Goal: Task Accomplishment & Management: Use online tool/utility

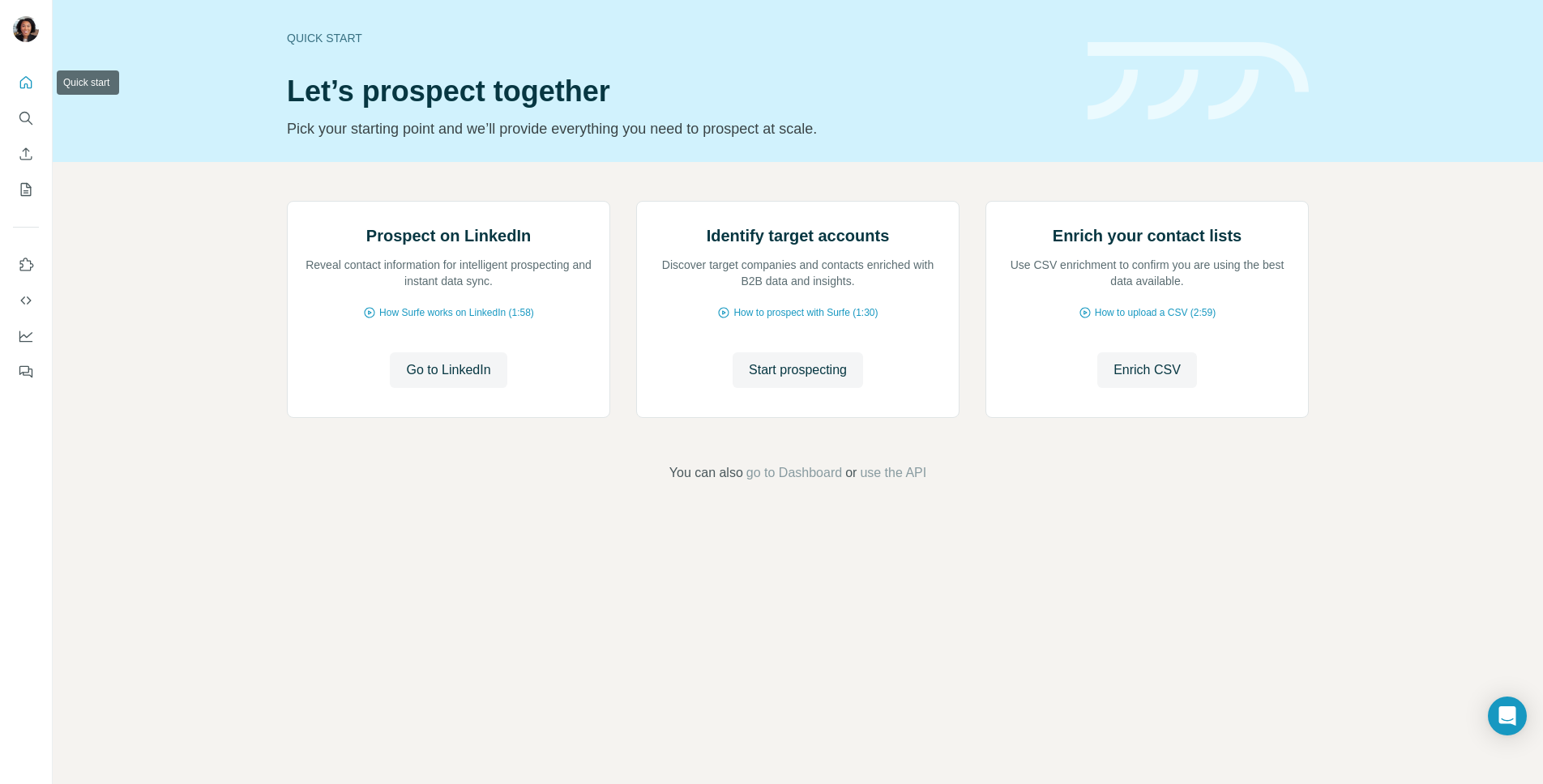
click at [23, 84] on icon "Quick start" at bounding box center [25, 82] width 16 height 16
click at [25, 85] on icon "Quick start" at bounding box center [25, 82] width 16 height 16
click at [26, 150] on icon "Enrich CSV" at bounding box center [26, 153] width 12 height 12
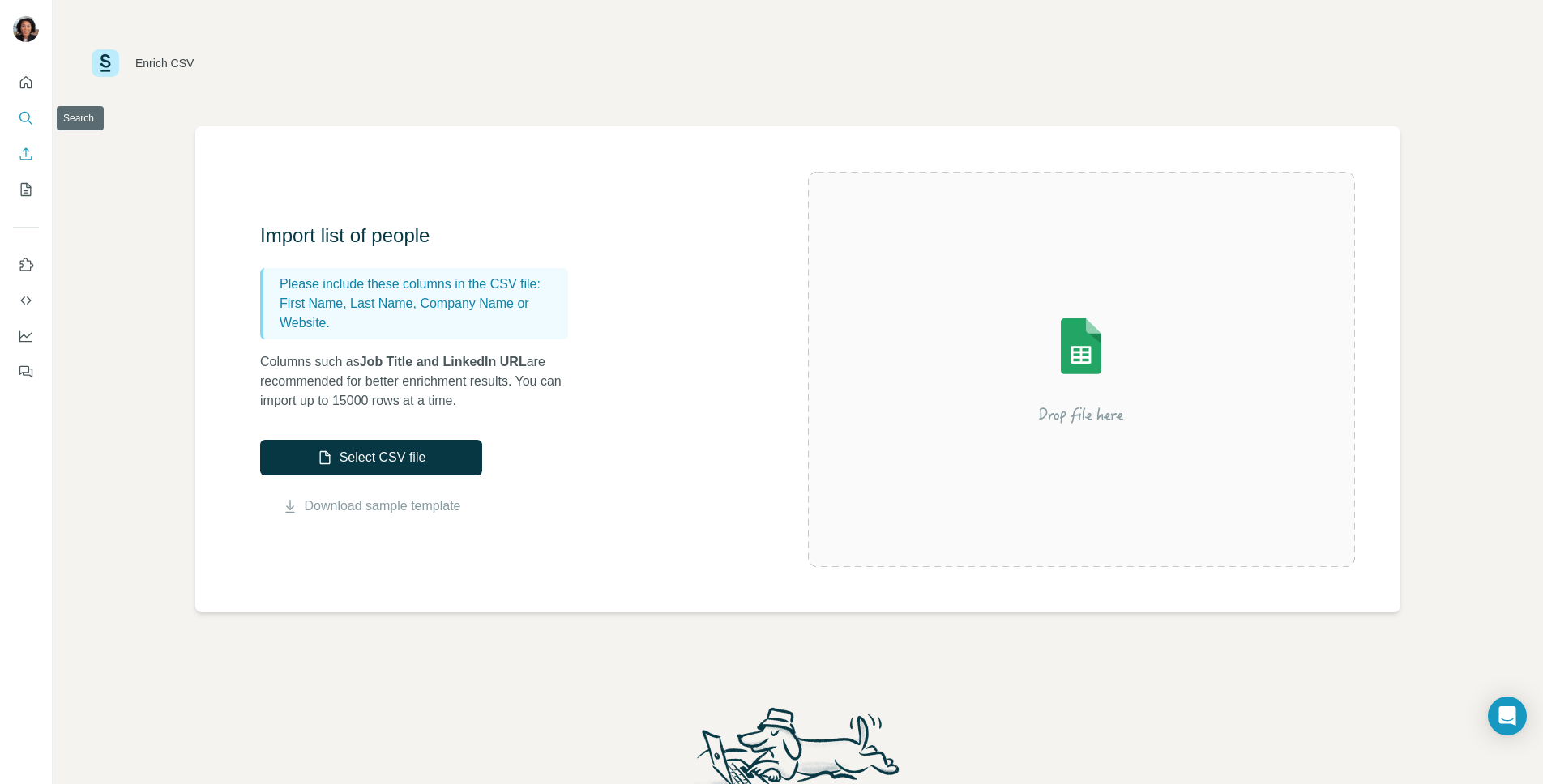
click at [29, 118] on icon "Search" at bounding box center [25, 117] width 10 height 10
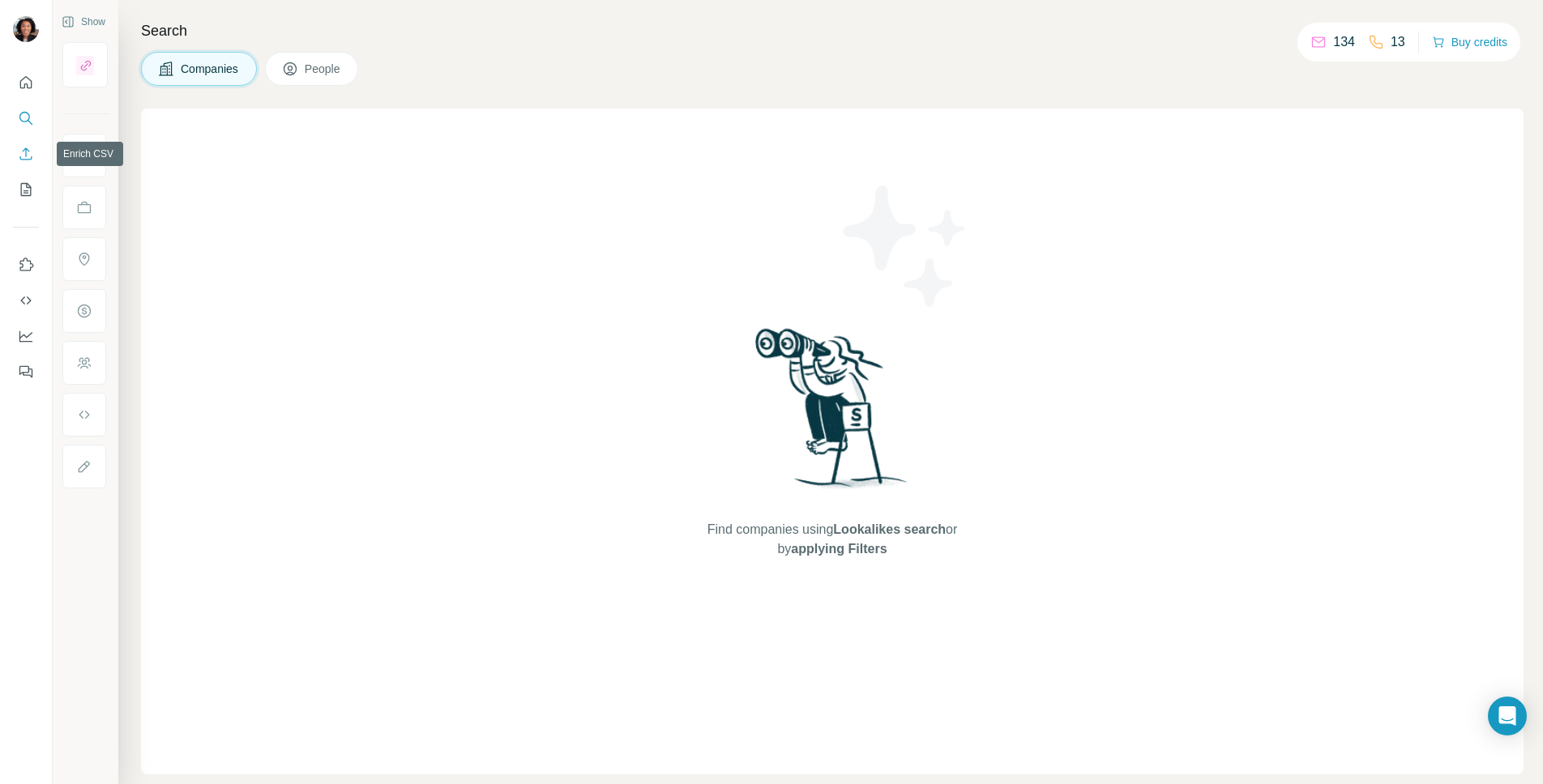
click at [22, 156] on icon "Enrich CSV" at bounding box center [25, 153] width 16 height 16
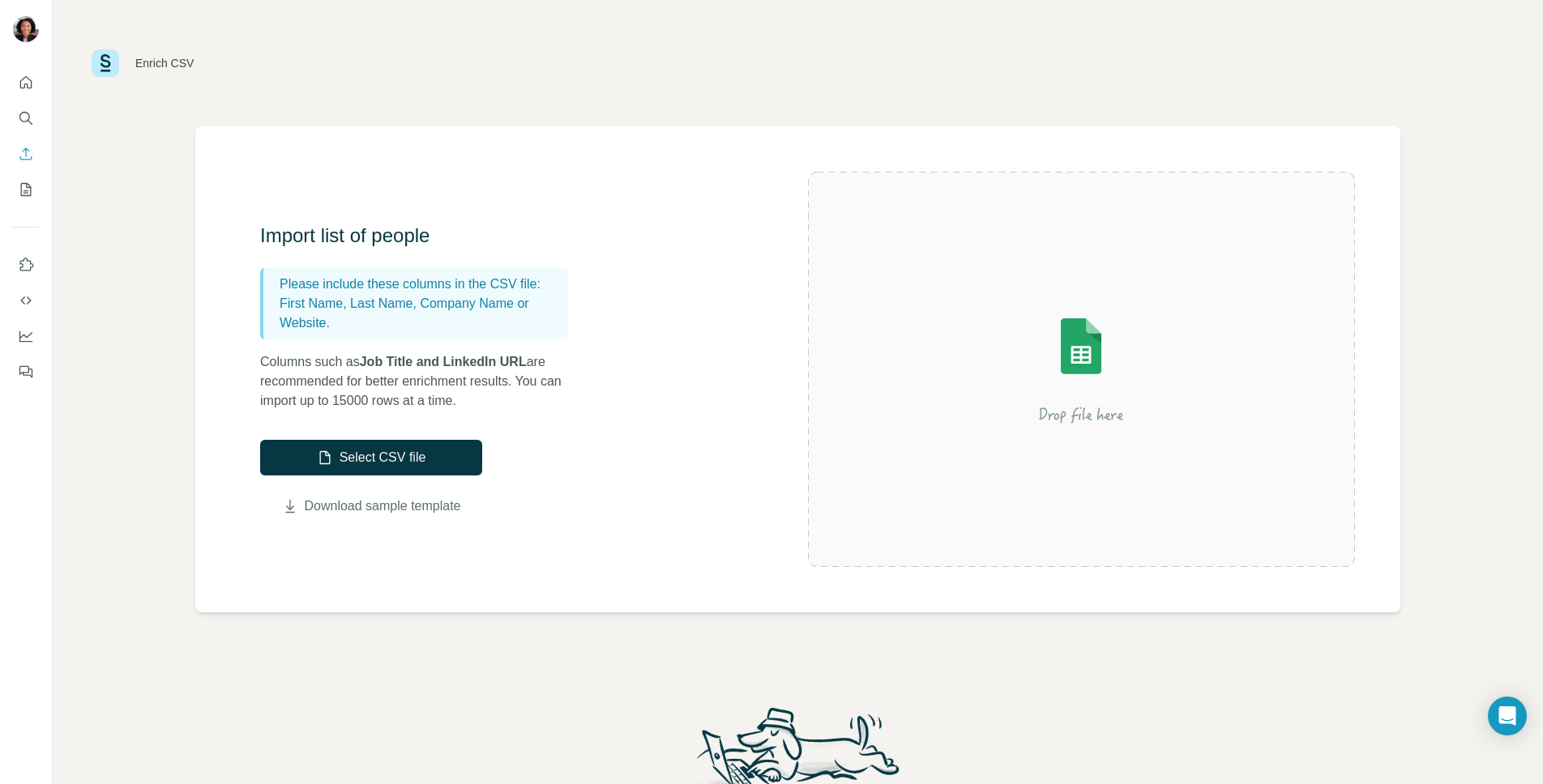
click at [404, 514] on link "Download sample template" at bounding box center [382, 506] width 156 height 19
click at [350, 456] on button "Select CSV file" at bounding box center [371, 458] width 222 height 36
click at [398, 465] on button "Select CSV file" at bounding box center [371, 458] width 222 height 36
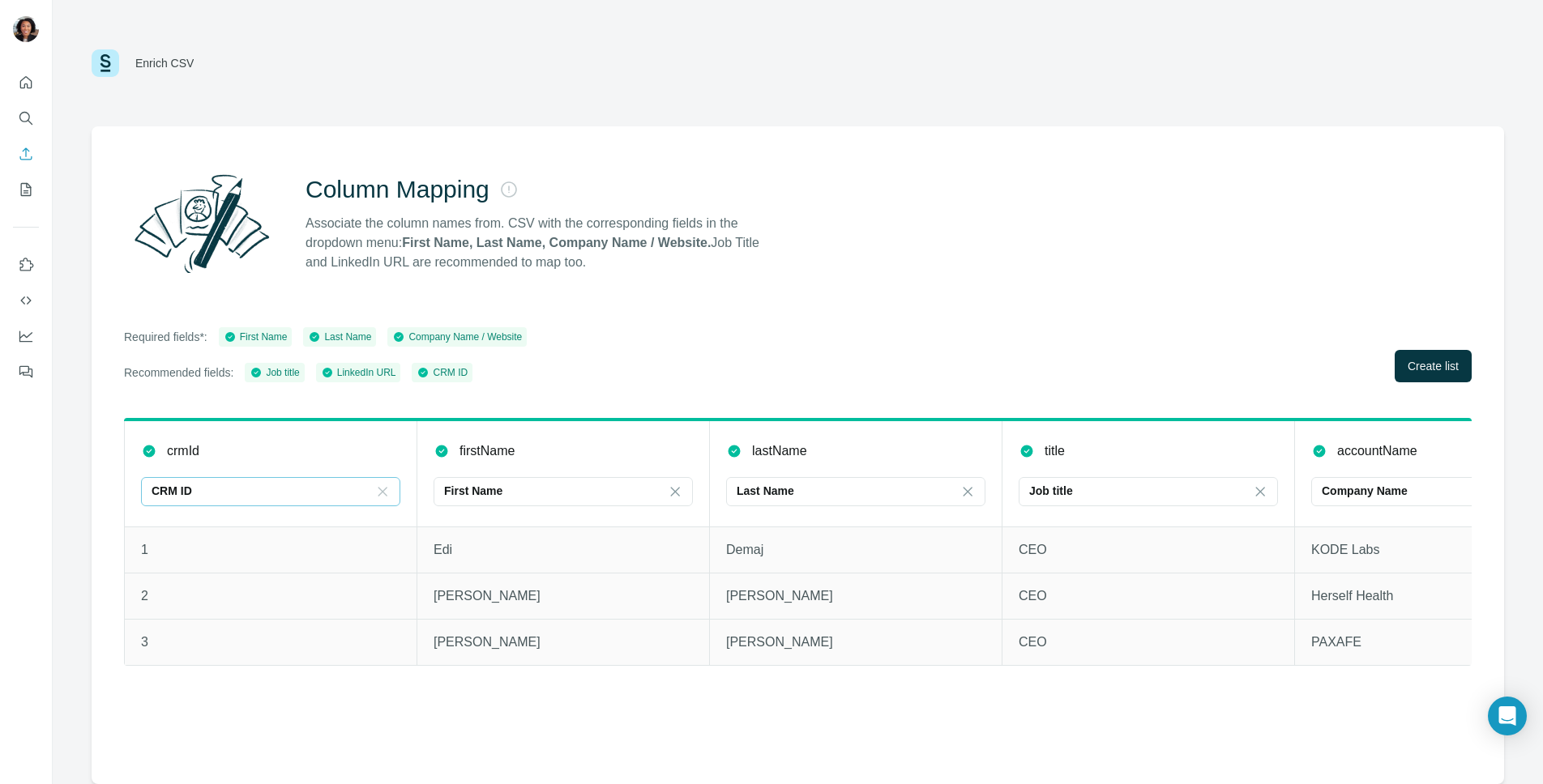
click at [382, 493] on icon at bounding box center [382, 491] width 16 height 16
click at [320, 445] on div "crmId" at bounding box center [271, 451] width 260 height 19
click at [1414, 364] on span "Create list" at bounding box center [1433, 365] width 51 height 16
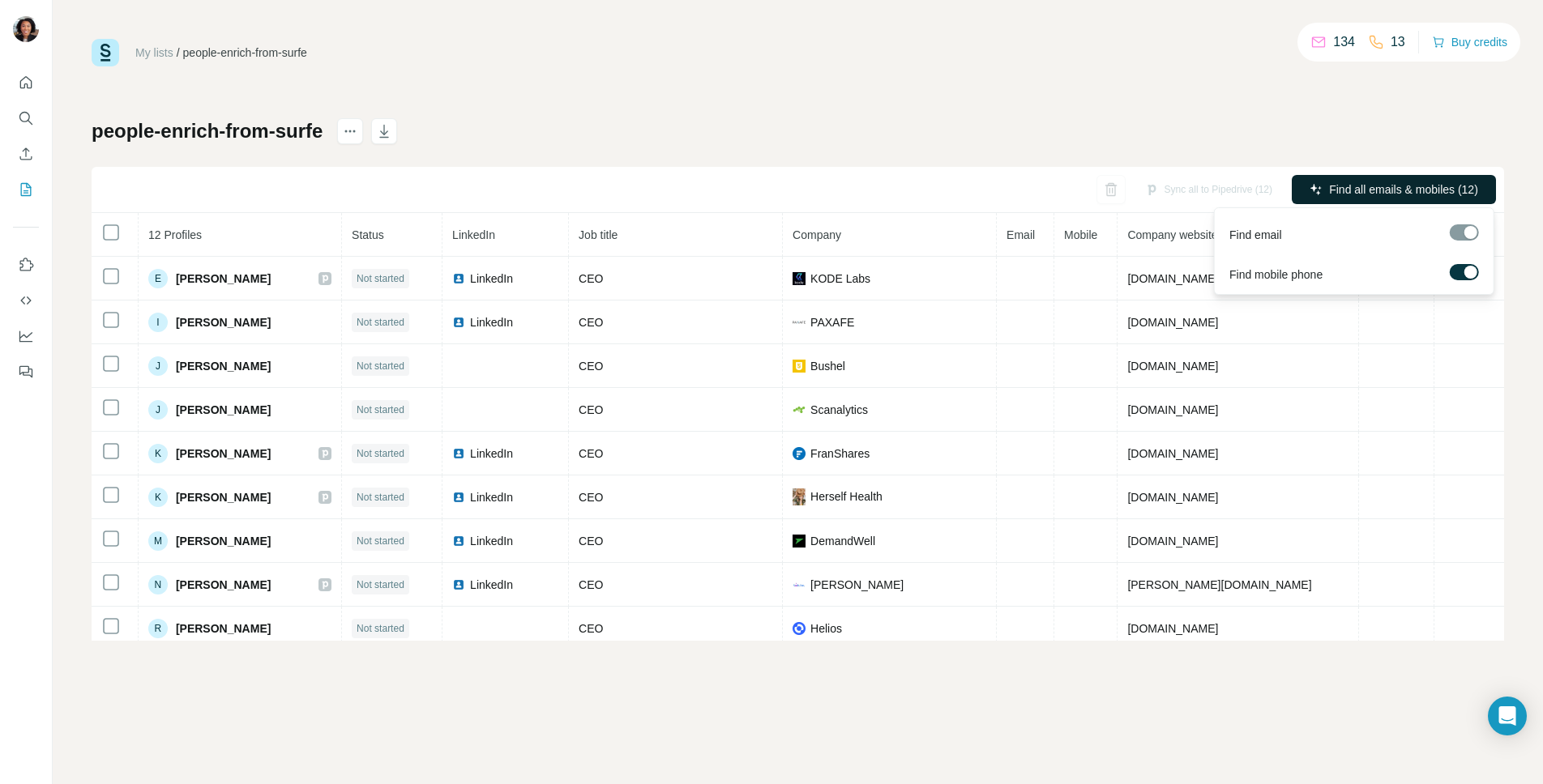
click at [1377, 189] on span "Find all emails & mobiles (12)" at bounding box center [1403, 189] width 149 height 16
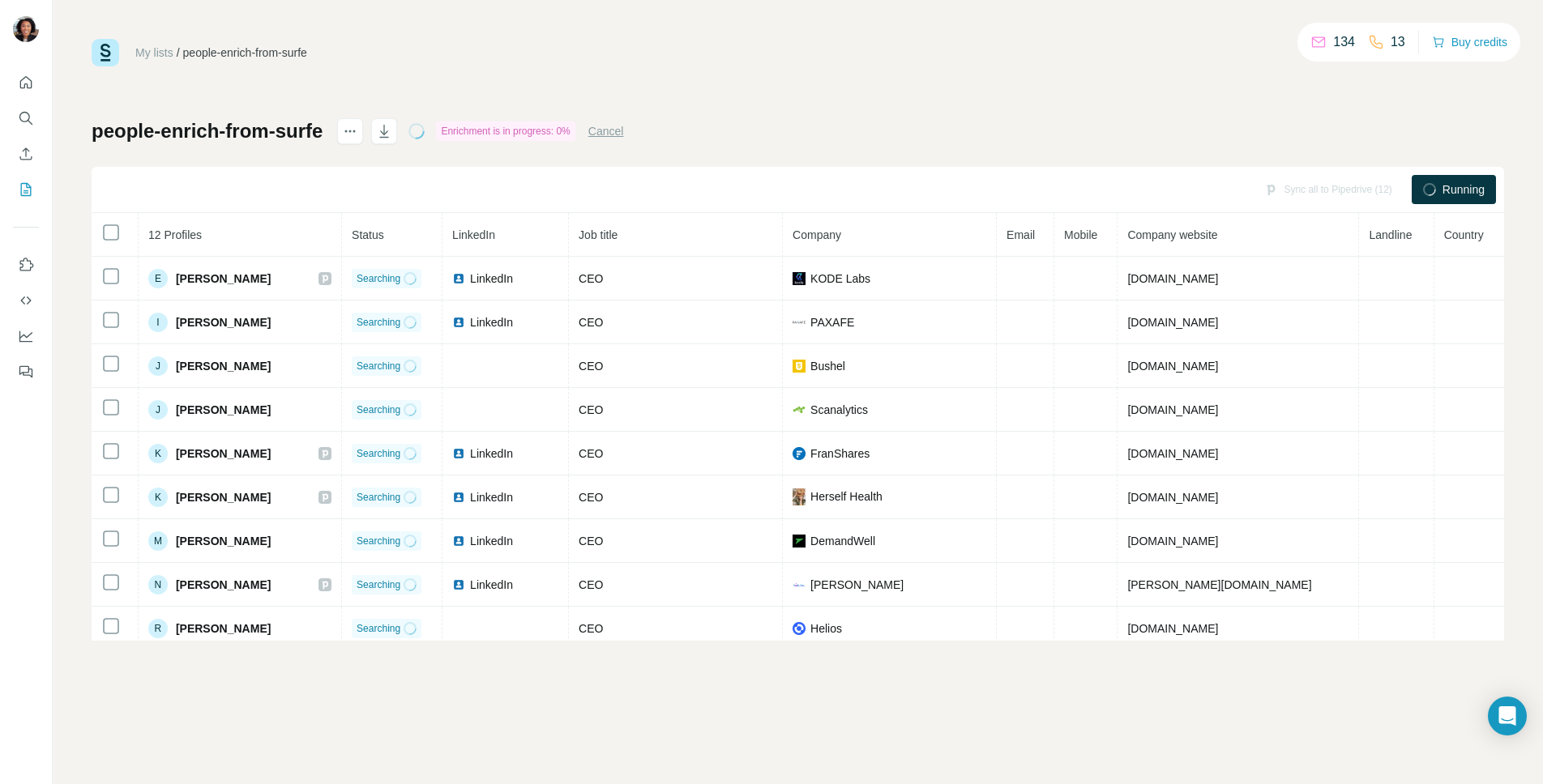
click at [624, 129] on button "Cancel" at bounding box center [607, 131] width 36 height 16
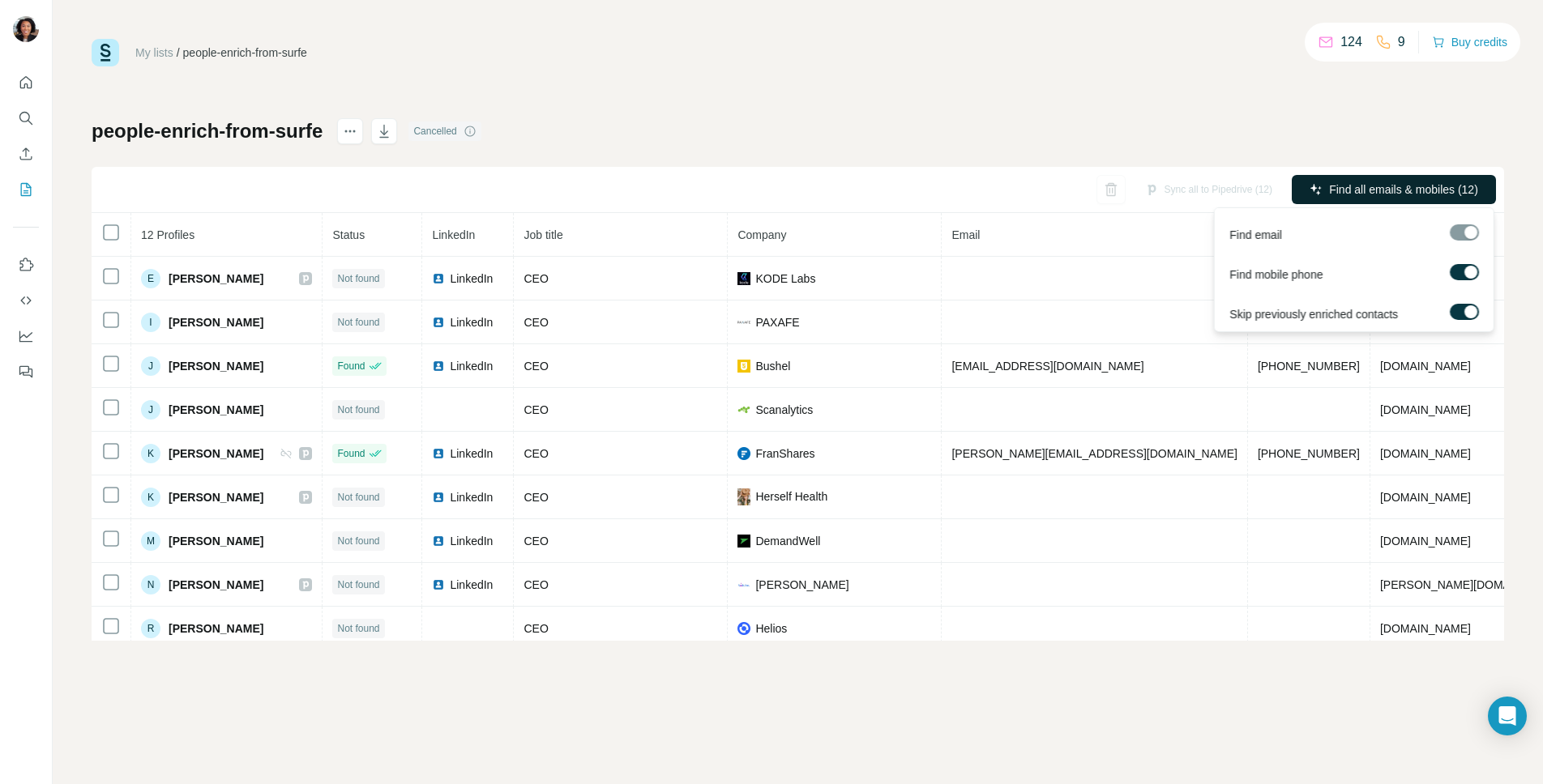
click at [1377, 190] on span "Find all emails & mobiles (12)" at bounding box center [1403, 189] width 149 height 16
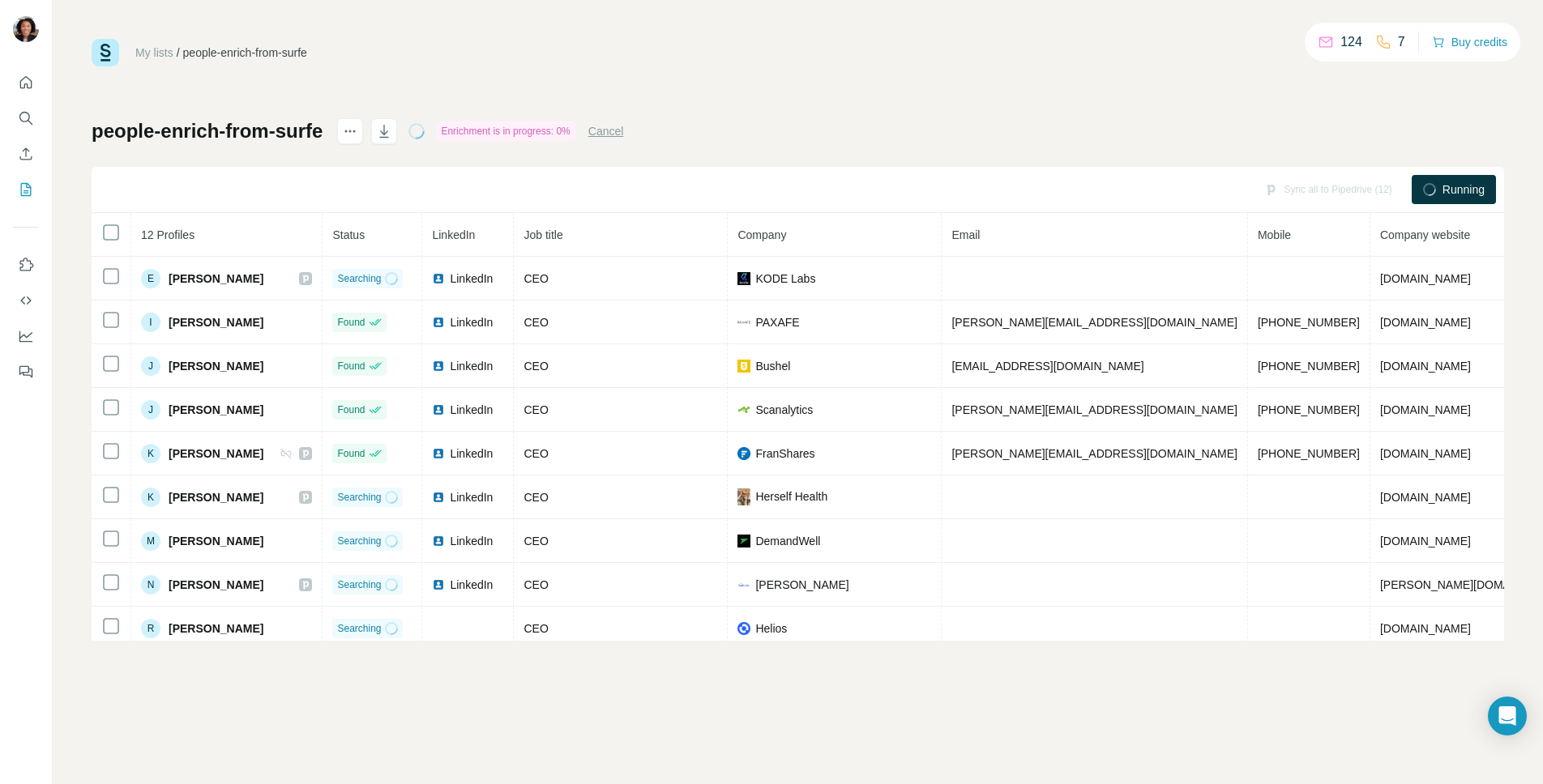
click at [621, 129] on button "Cancel" at bounding box center [607, 131] width 36 height 16
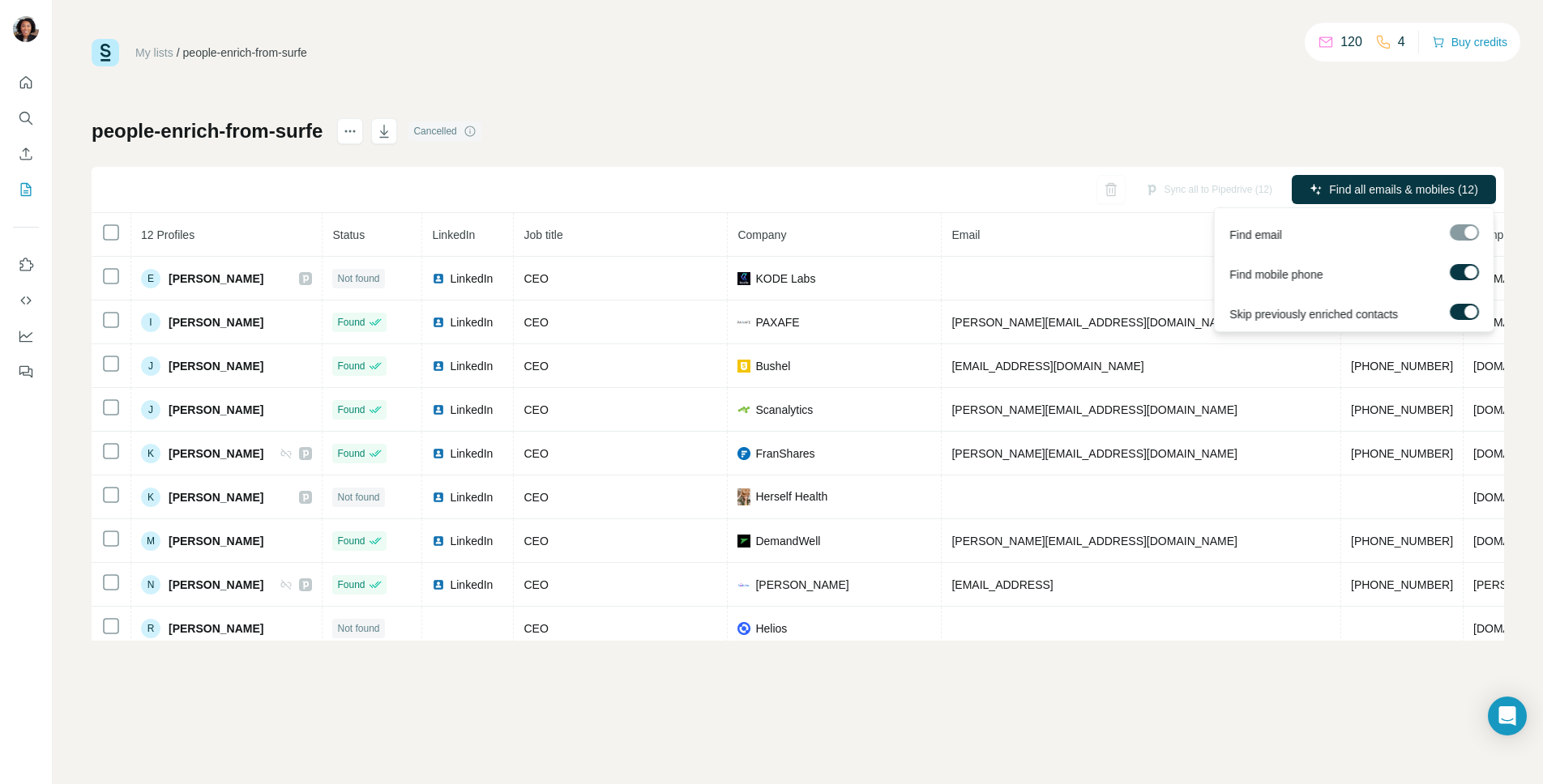
click at [1470, 230] on div at bounding box center [1464, 232] width 29 height 16
click at [1469, 275] on div at bounding box center [1470, 271] width 13 height 13
click at [1474, 309] on div at bounding box center [1470, 311] width 13 height 13
click at [1458, 310] on div at bounding box center [1458, 311] width 13 height 13
click at [1390, 184] on span "Find all emails (12)" at bounding box center [1431, 189] width 96 height 16
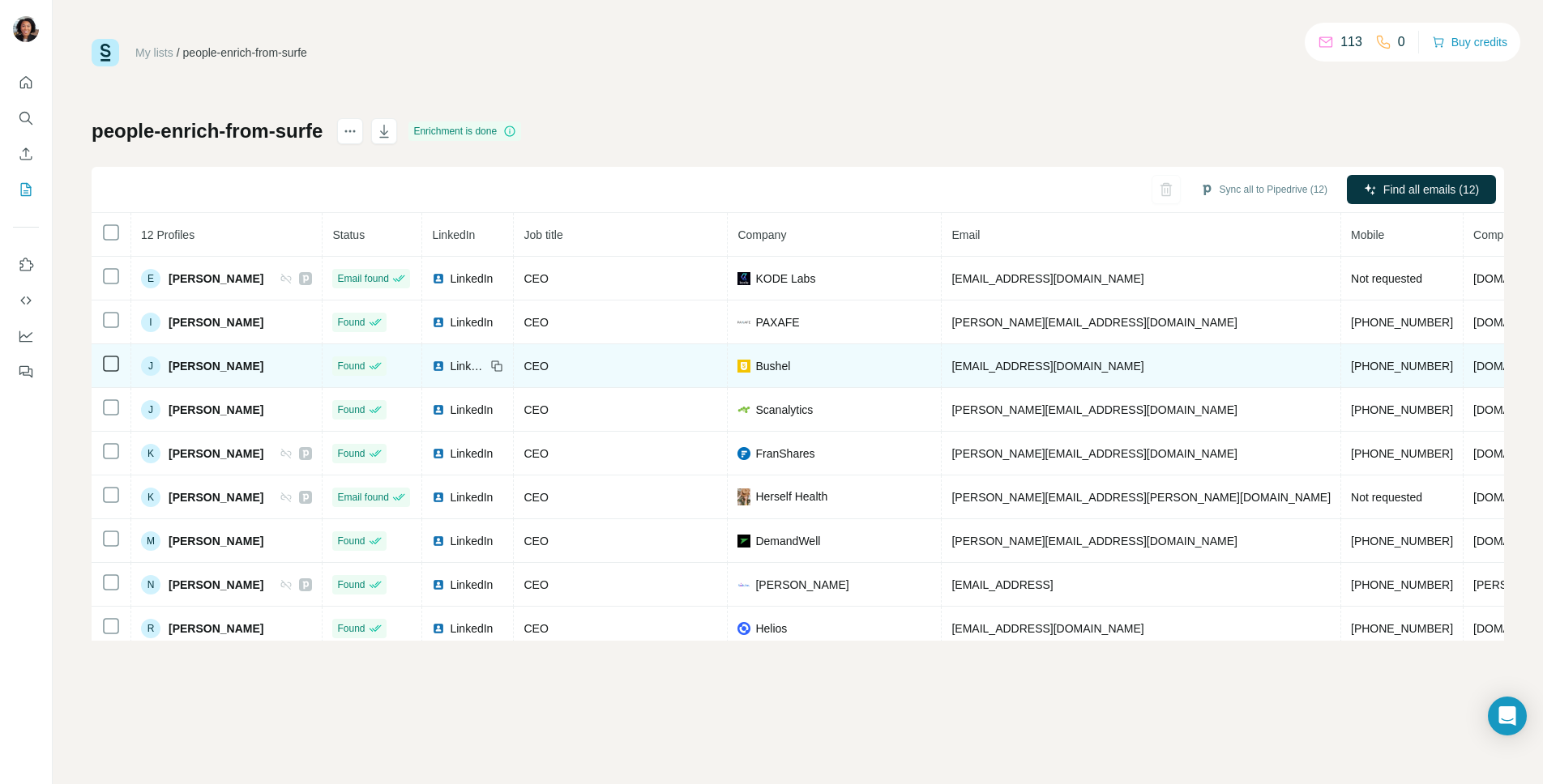
scroll to position [141, 0]
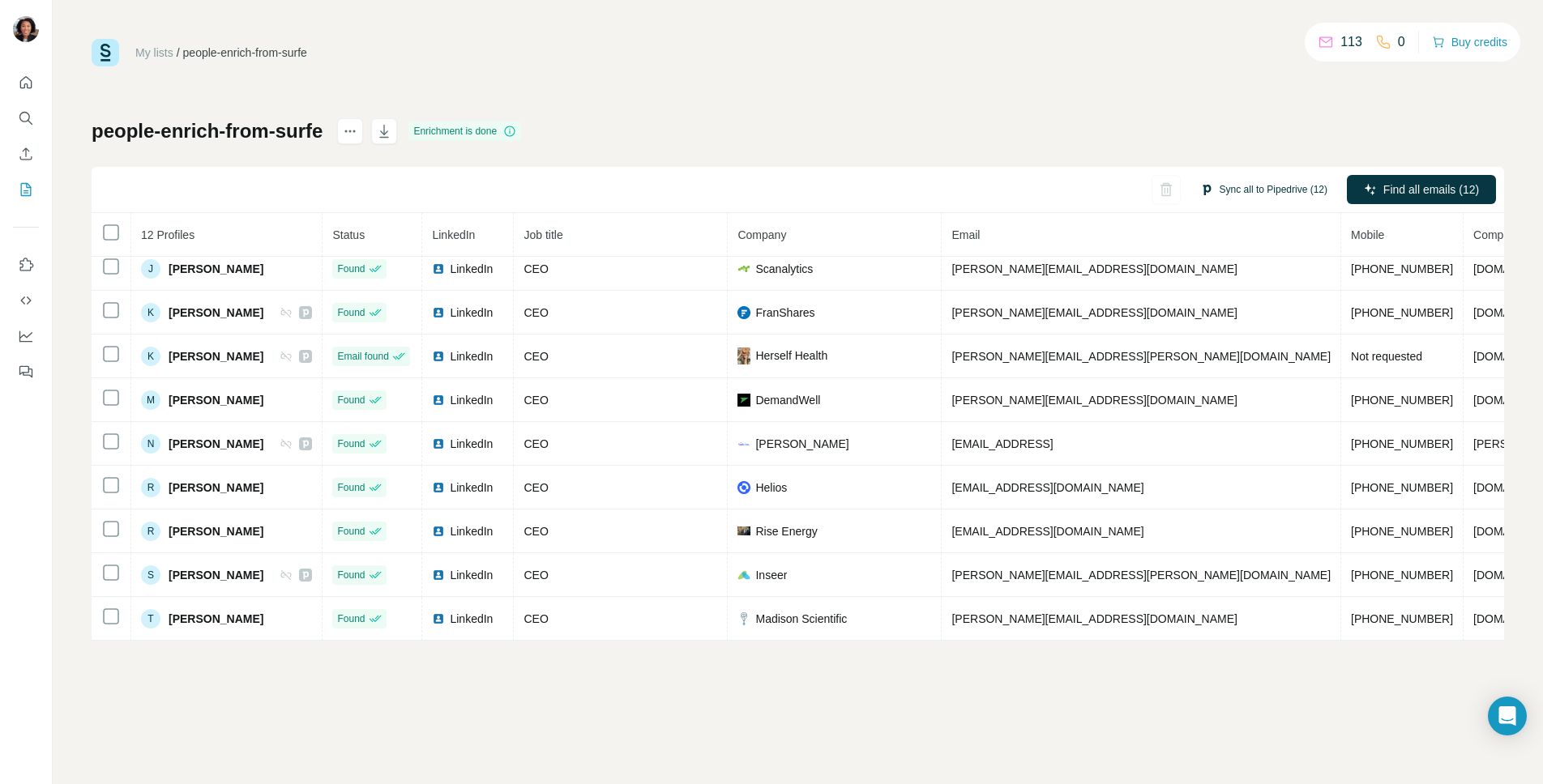
click at [1271, 189] on button "Sync all to Pipedrive (12)" at bounding box center [1264, 189] width 150 height 25
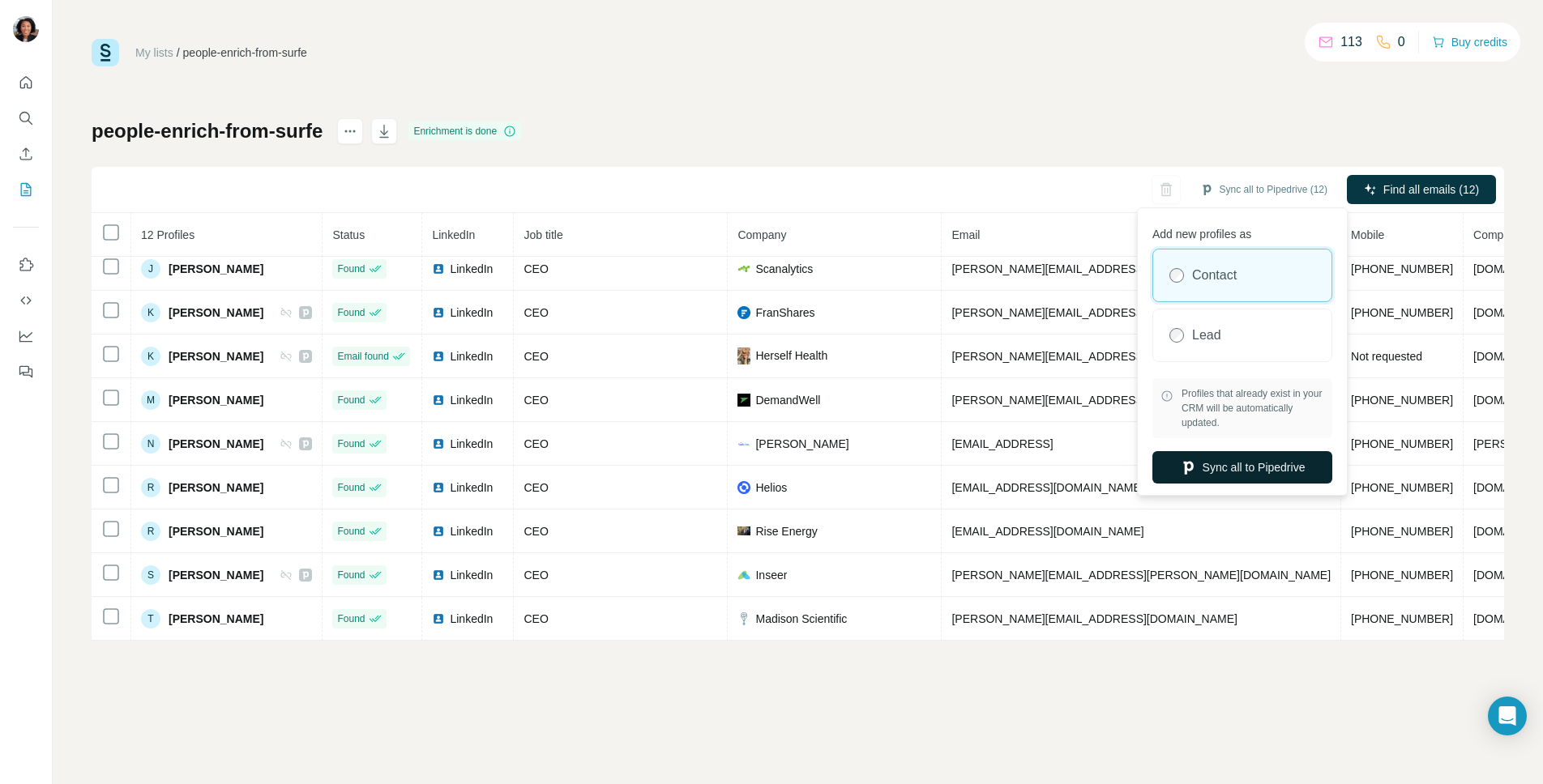
click at [1226, 474] on button "Sync all to Pipedrive" at bounding box center [1242, 468] width 180 height 32
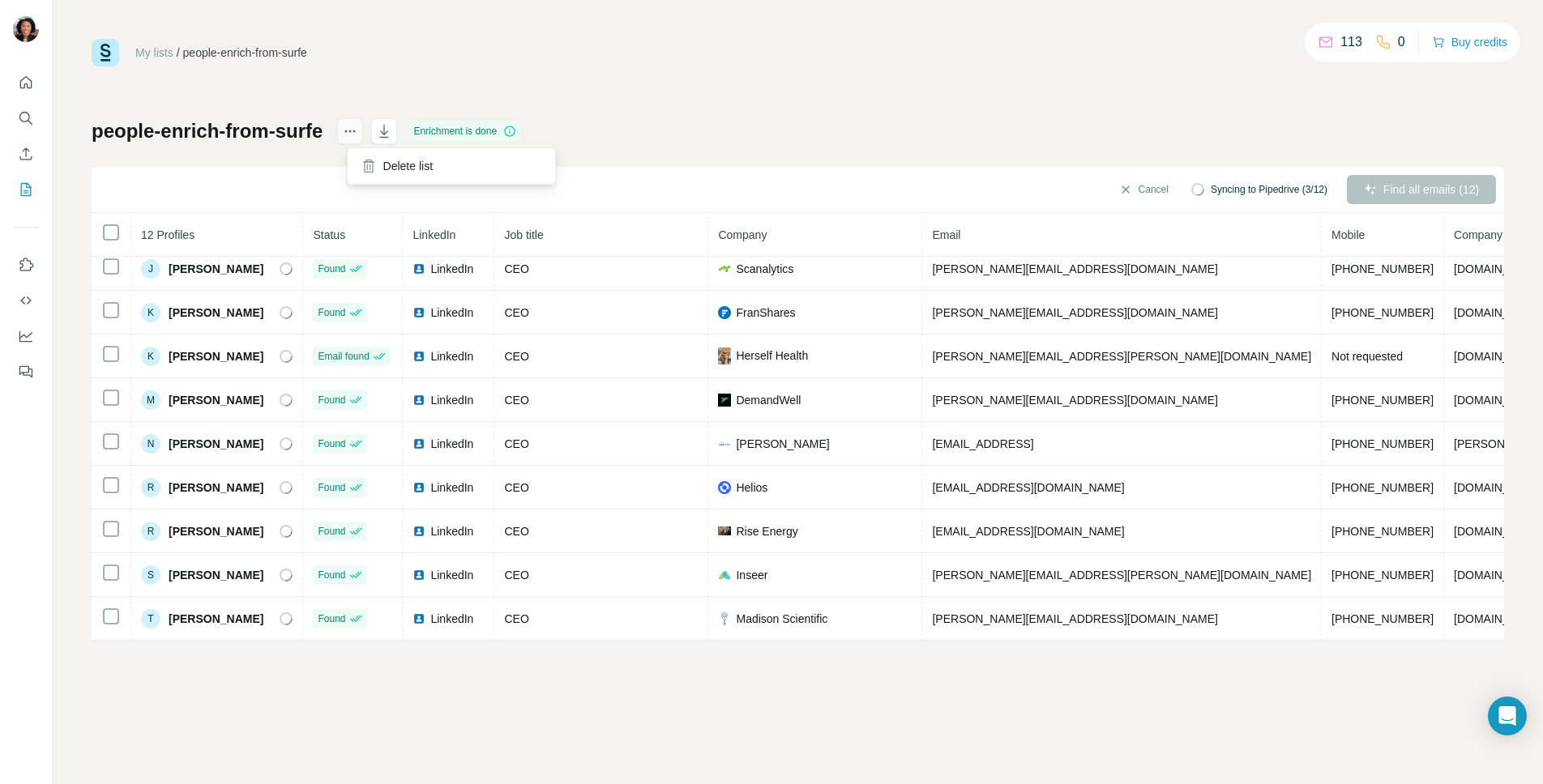
click at [358, 126] on icon "actions" at bounding box center [349, 131] width 16 height 16
click at [259, 134] on h1 "people-enrich-from-surfe" at bounding box center [206, 131] width 231 height 26
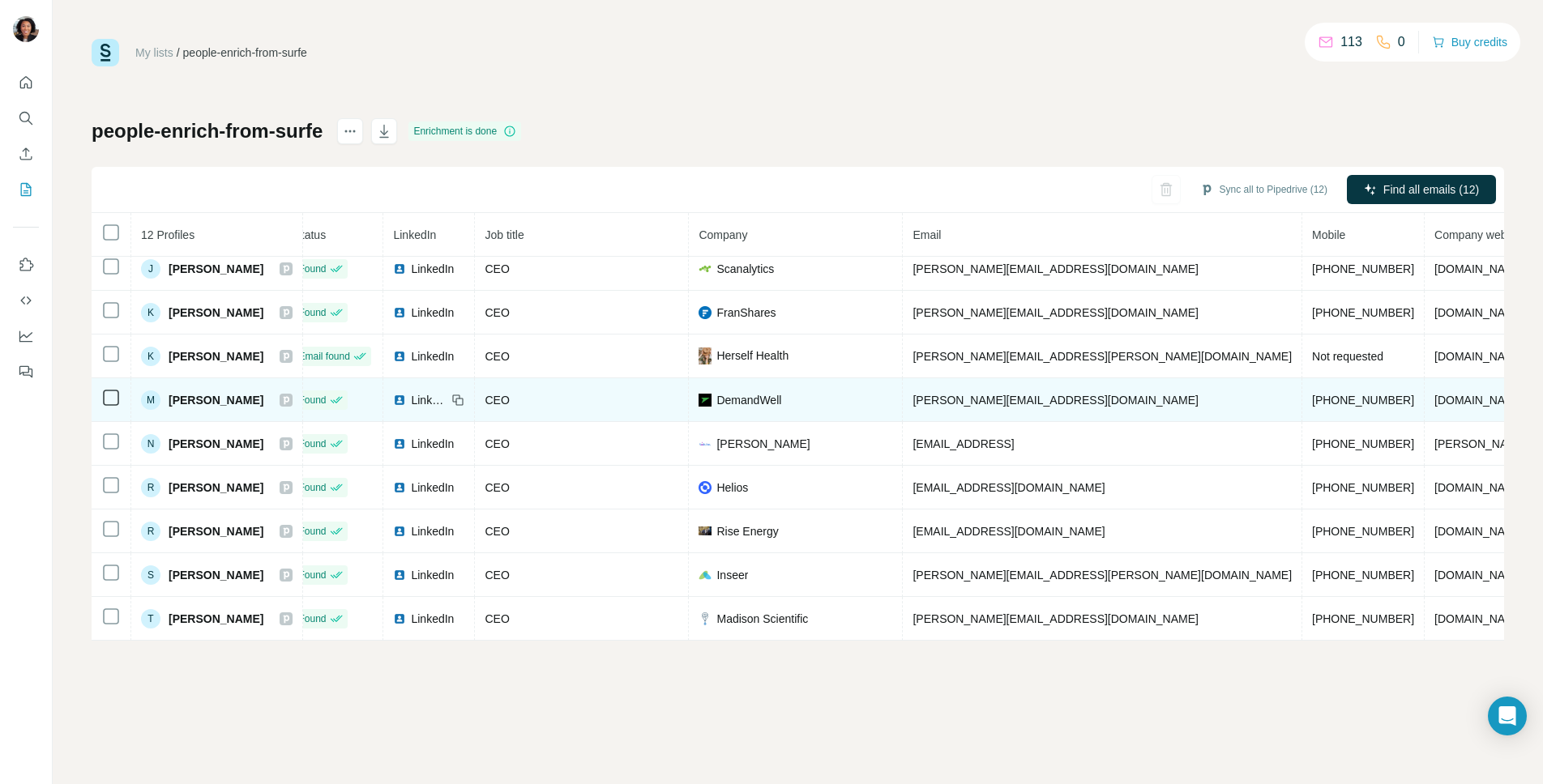
scroll to position [0, 19]
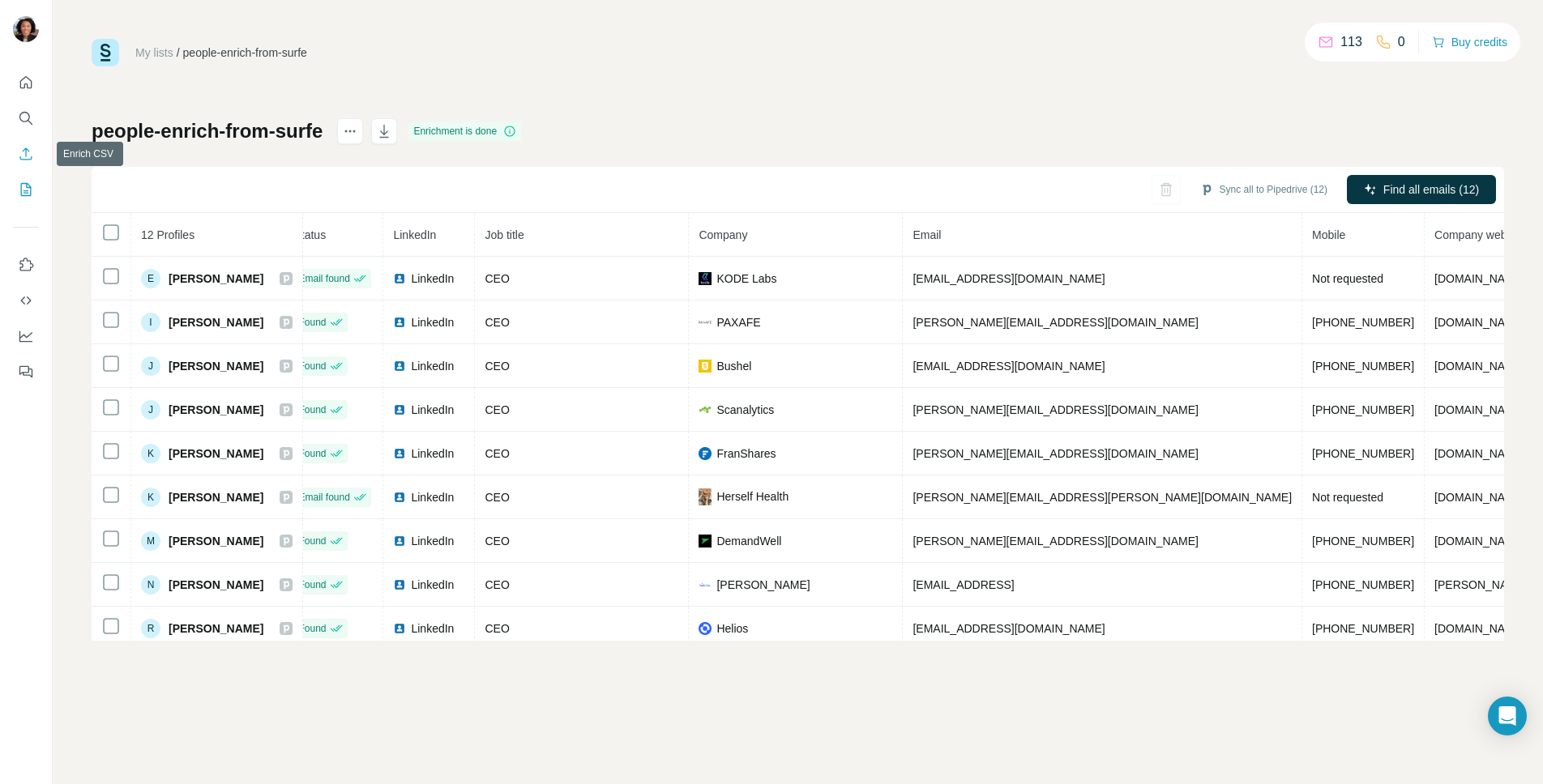
click at [23, 158] on icon "Enrich CSV" at bounding box center [25, 153] width 16 height 16
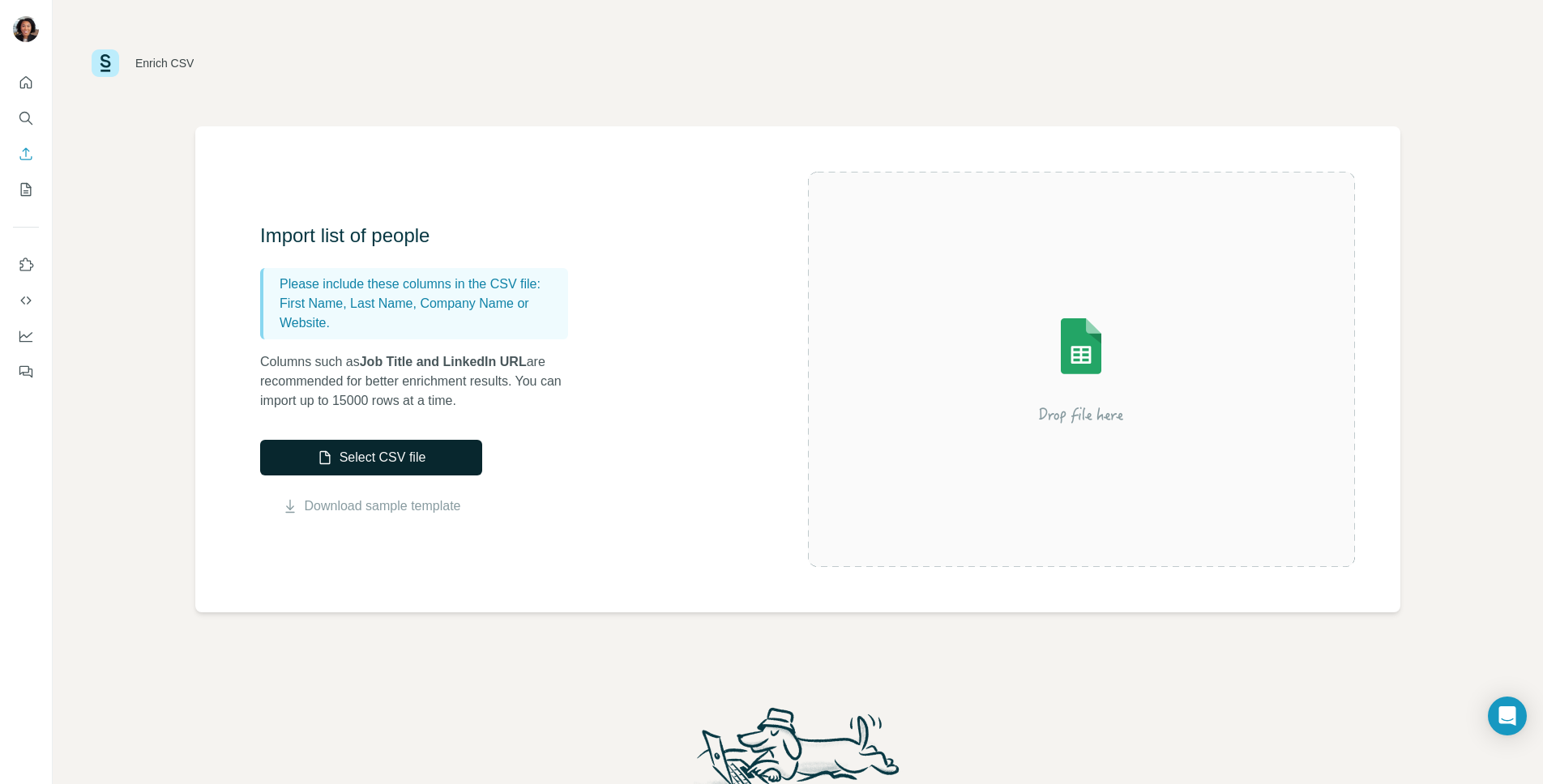
click at [391, 451] on button "Select CSV file" at bounding box center [371, 458] width 222 height 36
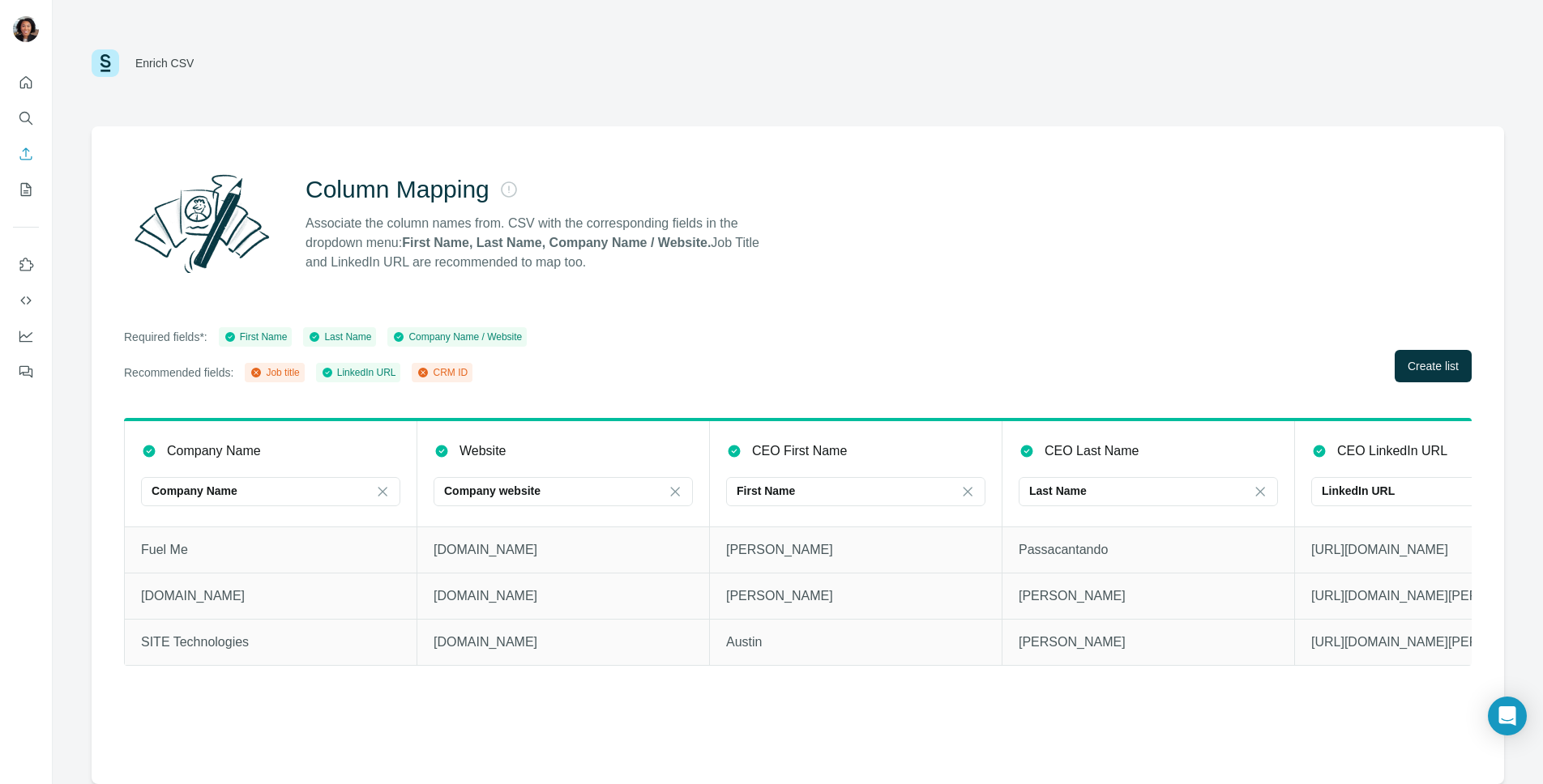
click at [428, 375] on icon at bounding box center [422, 372] width 9 height 9
click at [281, 370] on div "Job title" at bounding box center [274, 372] width 49 height 14
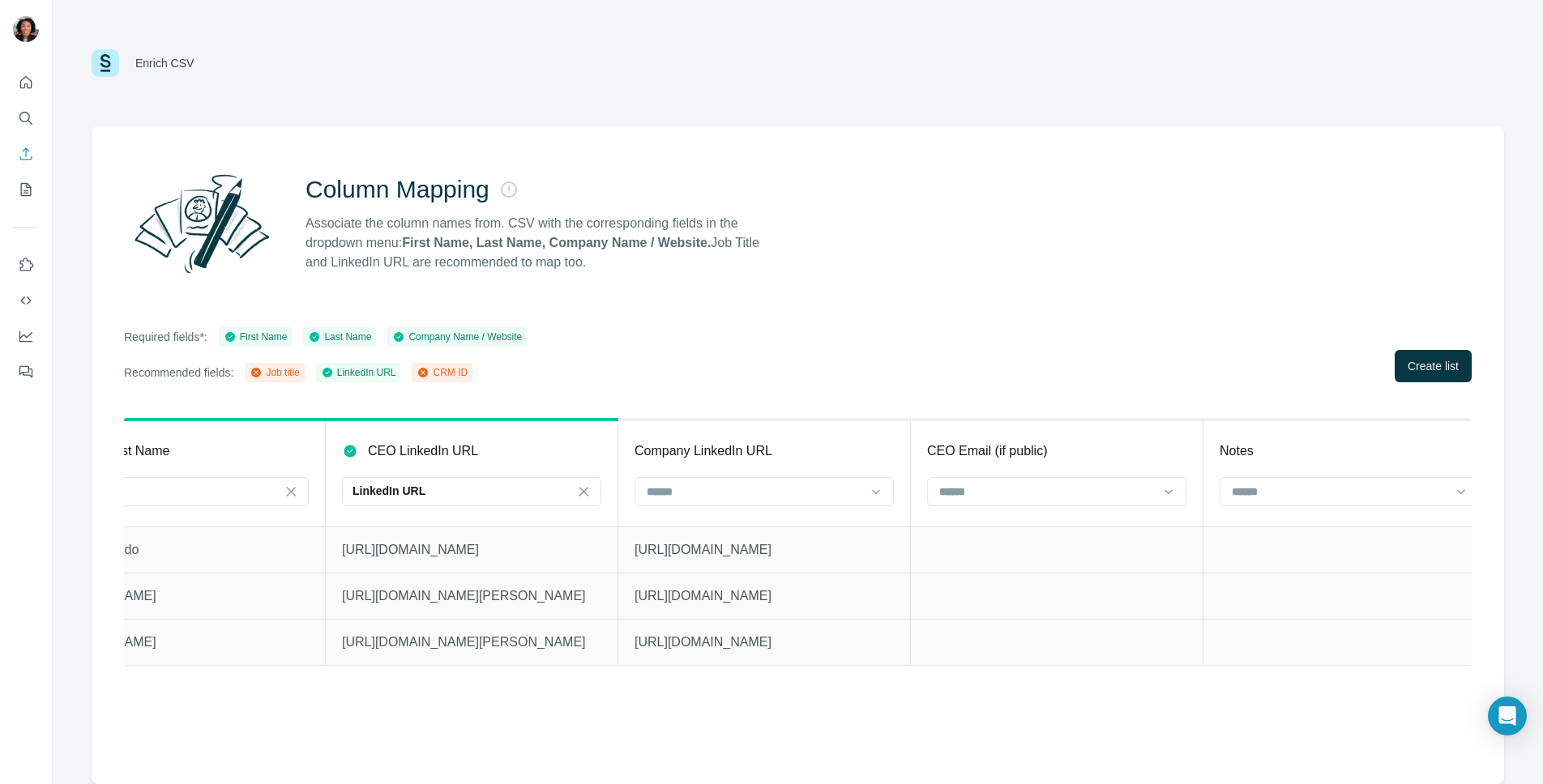
scroll to position [0, 994]
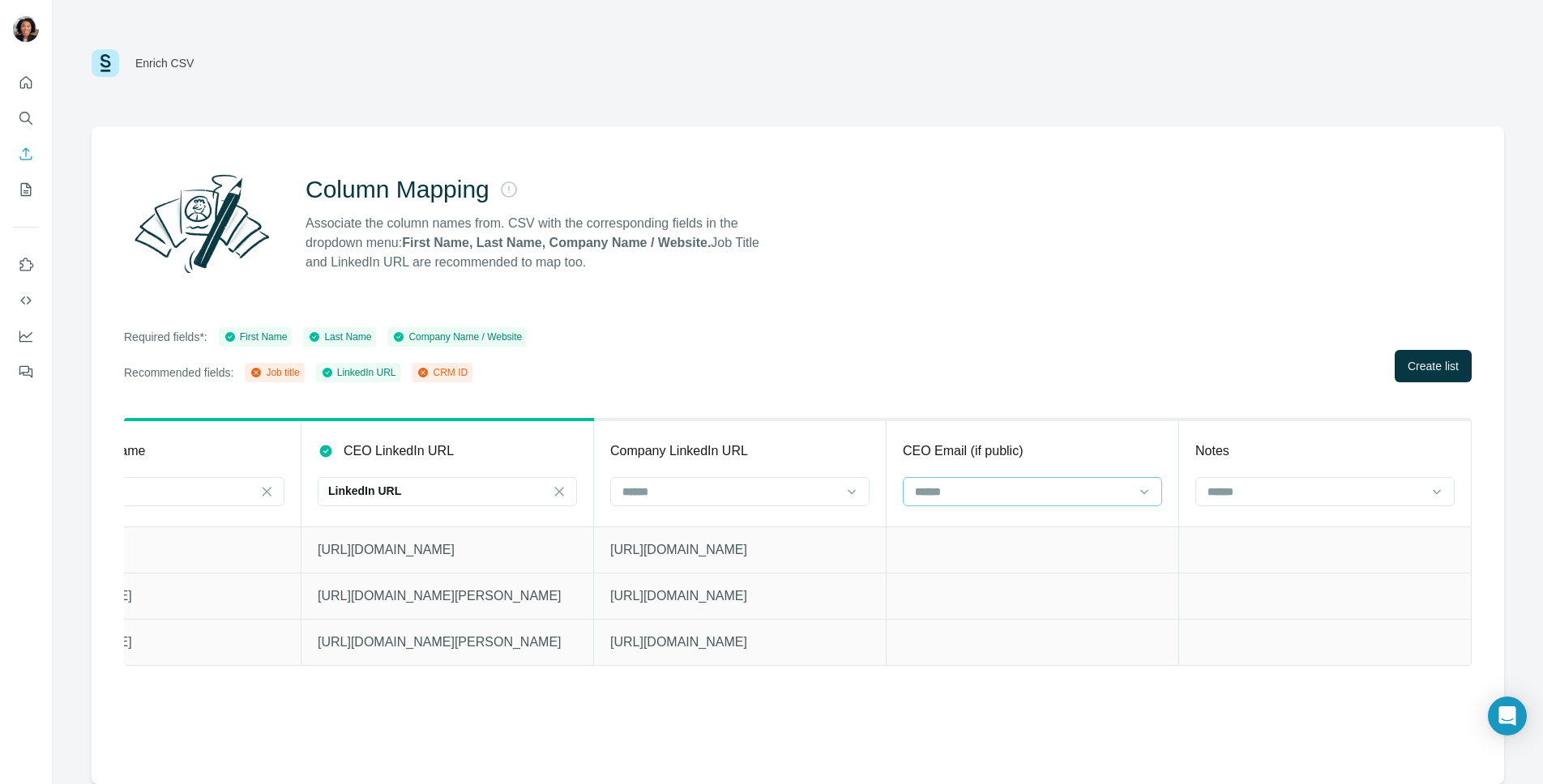
click at [1118, 485] on input at bounding box center [1023, 491] width 219 height 18
click at [1097, 380] on div "Required fields*: First Name Last Name Company Name / Website Recommended field…" at bounding box center [798, 354] width 1348 height 55
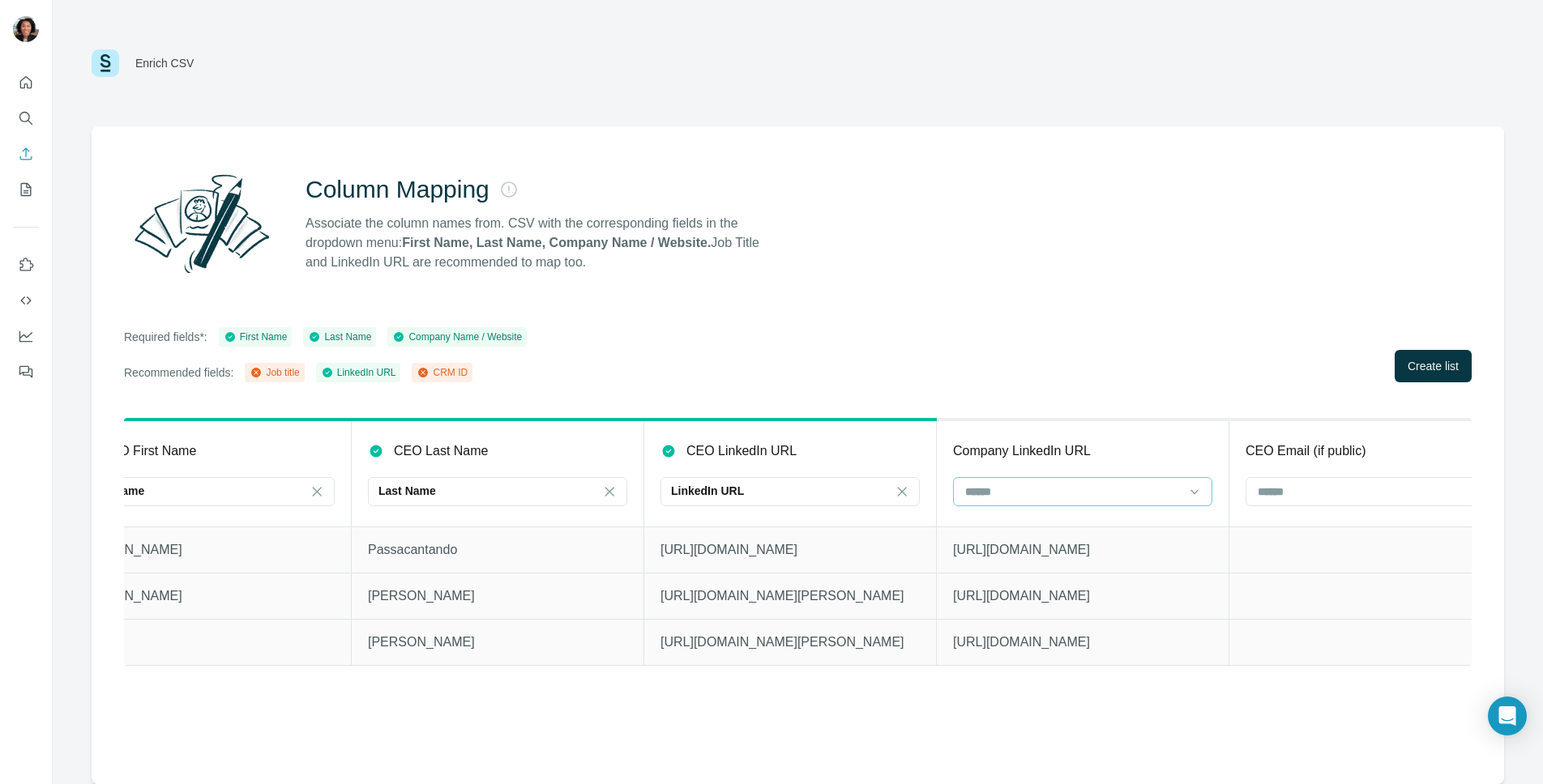
scroll to position [0, 675]
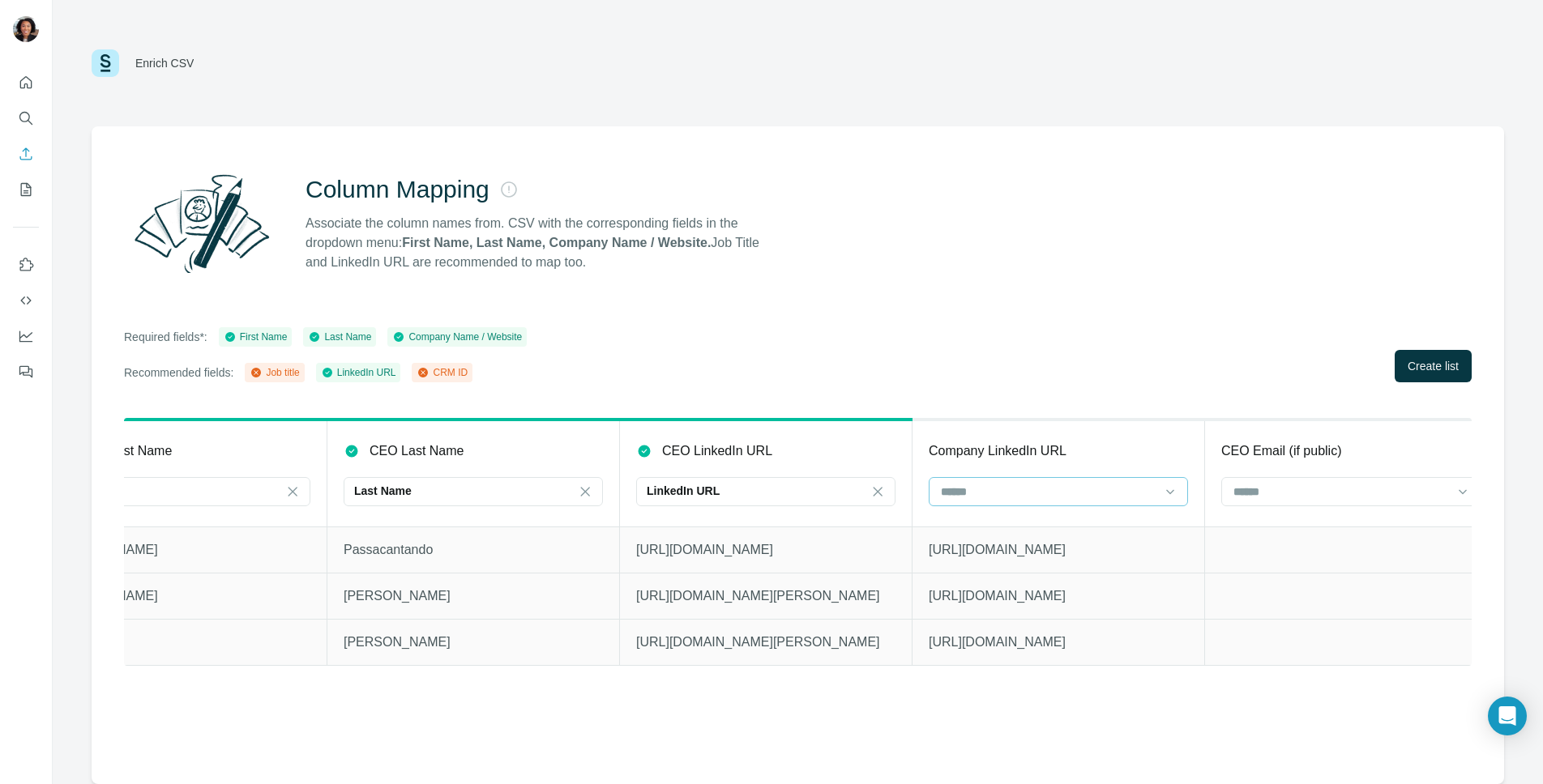
click at [1013, 485] on input at bounding box center [1048, 491] width 219 height 18
click at [972, 338] on div "Required fields*: First Name Last Name Company Name / Website Recommended field…" at bounding box center [798, 354] width 1348 height 55
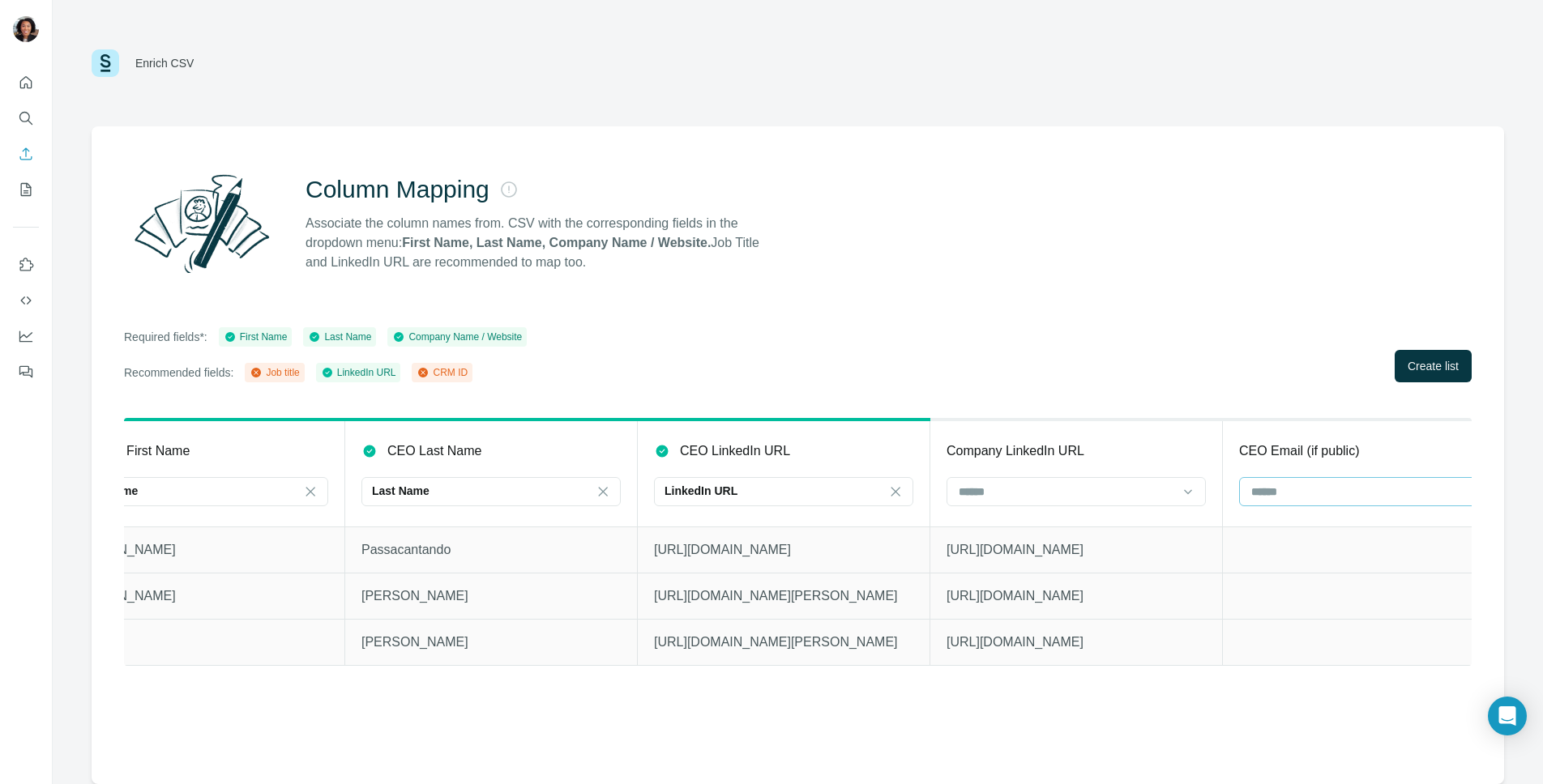
scroll to position [0, 994]
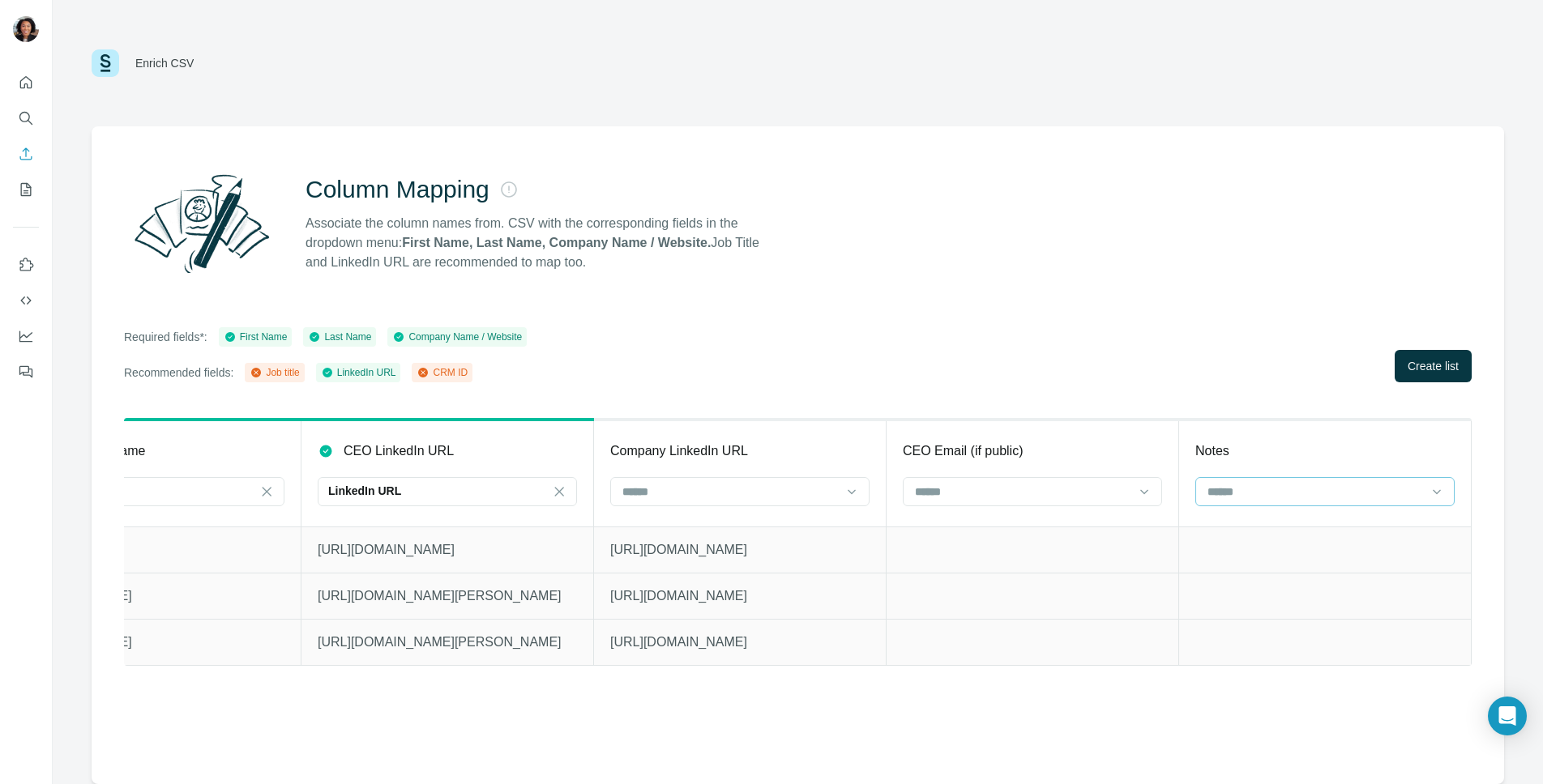
click at [1281, 494] on input at bounding box center [1315, 491] width 219 height 18
click at [1272, 556] on div "CRM ID" at bounding box center [1326, 557] width 232 height 16
click at [1232, 491] on p "CRM ID" at bounding box center [1227, 491] width 41 height 16
click at [1436, 493] on icon at bounding box center [1436, 491] width 16 height 16
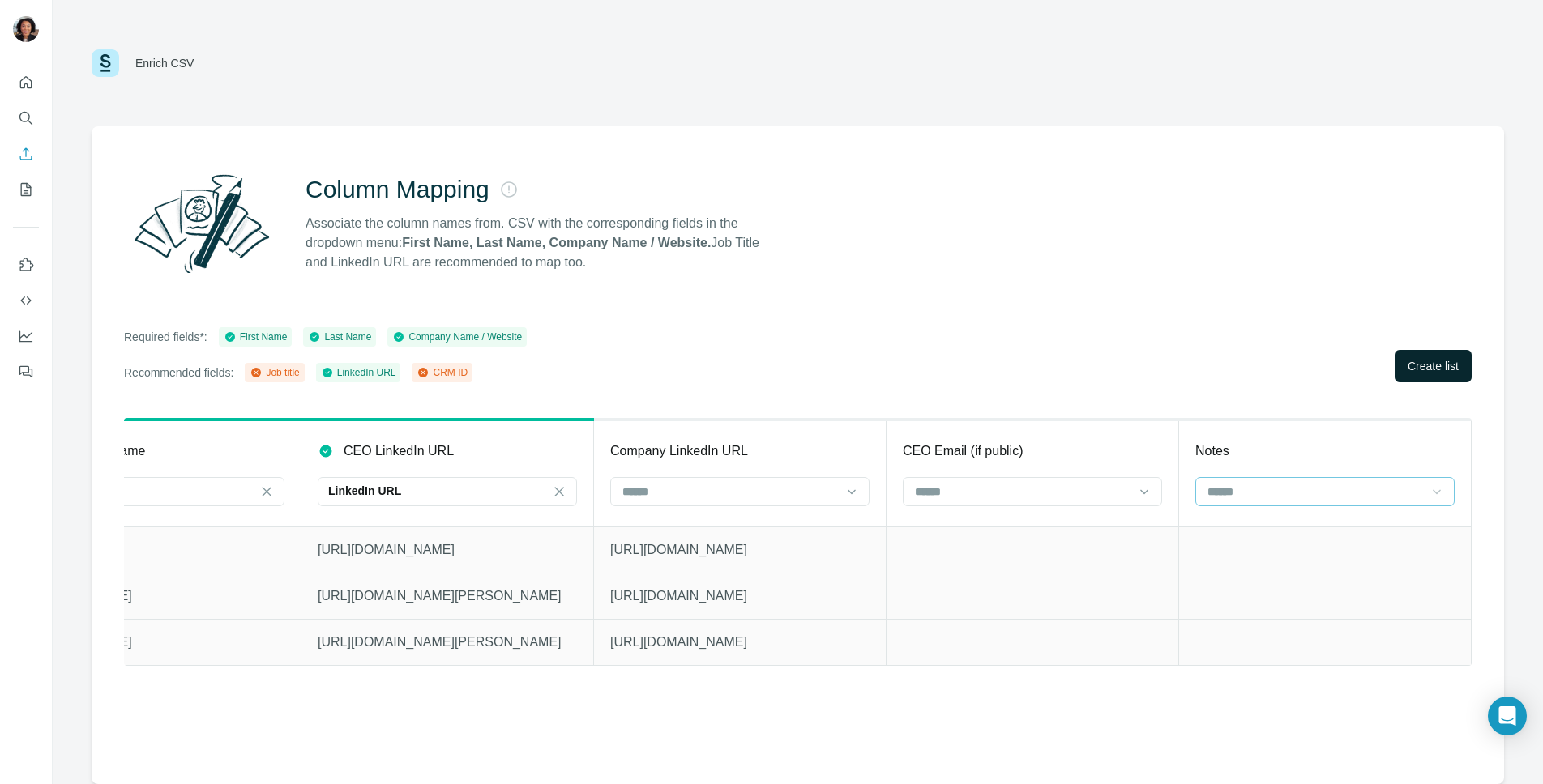
click at [1423, 370] on span "Create list" at bounding box center [1433, 365] width 51 height 16
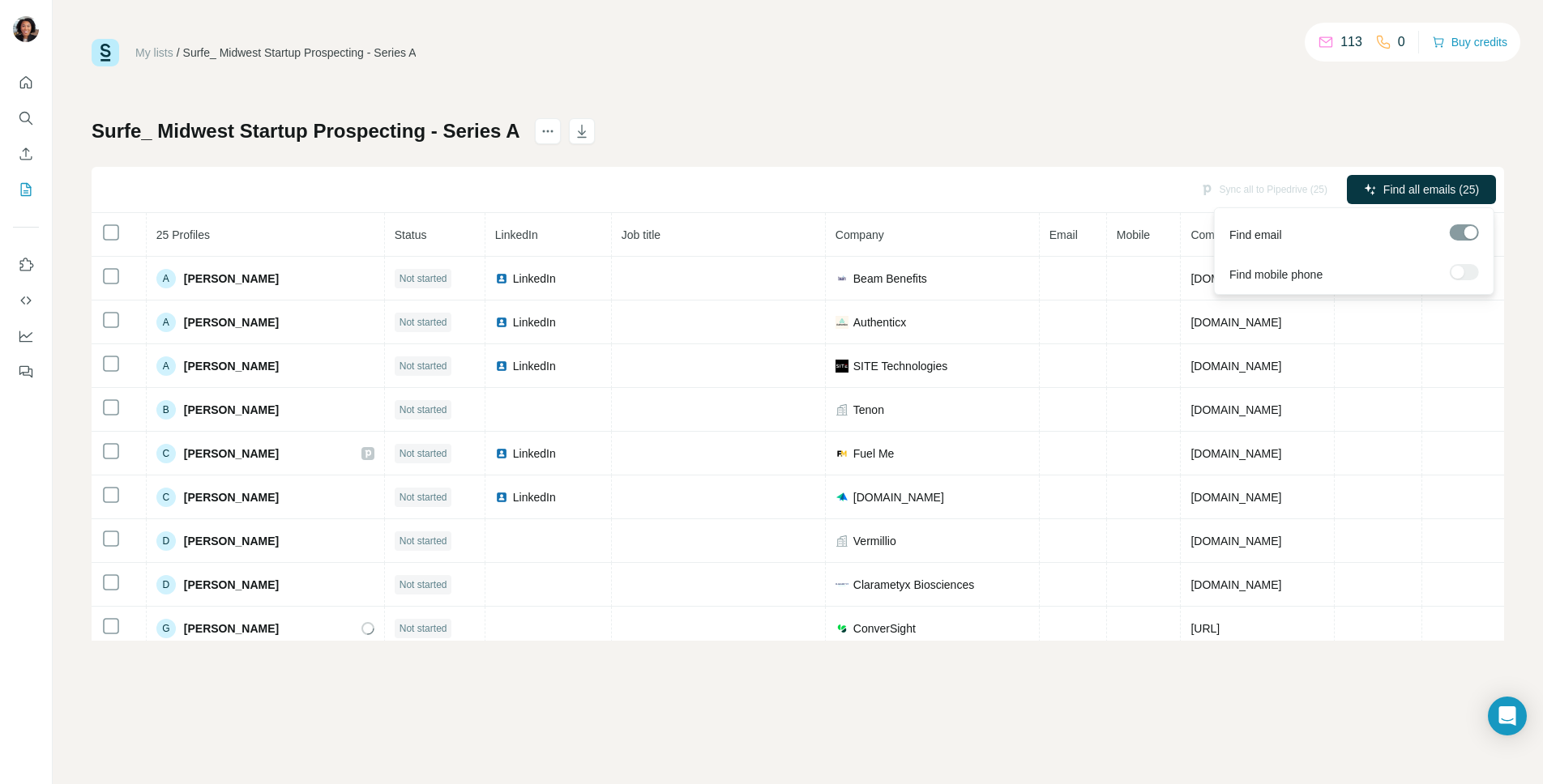
click at [1365, 184] on icon "button" at bounding box center [1370, 189] width 10 height 10
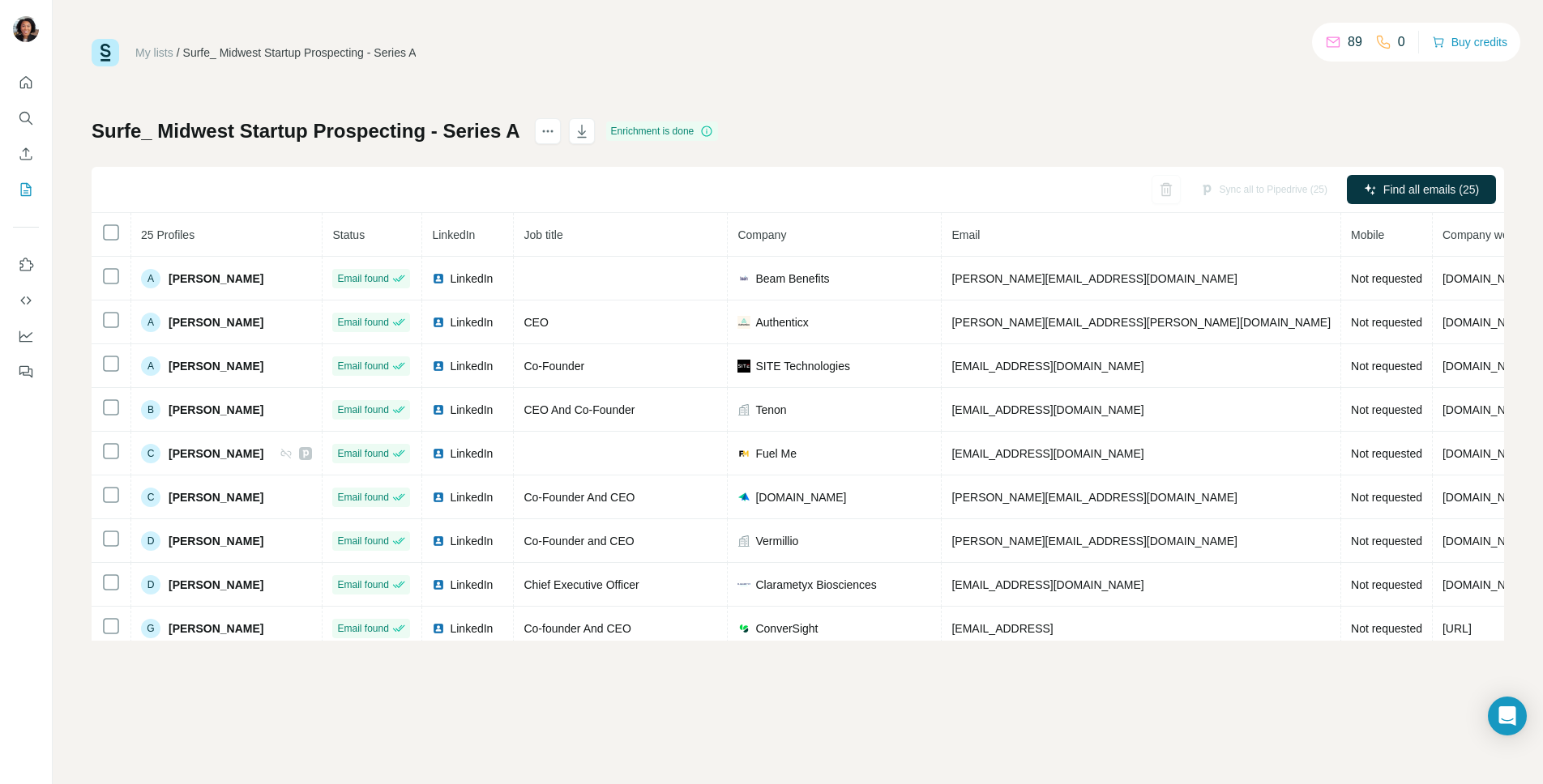
click at [1243, 185] on div "Sync all to Pipedrive (25)" at bounding box center [1264, 189] width 150 height 29
click at [1233, 189] on div "Sync all to Pipedrive (25)" at bounding box center [1264, 189] width 150 height 29
click at [1255, 186] on button "Sync to Pipedrive (22)" at bounding box center [1270, 189] width 138 height 25
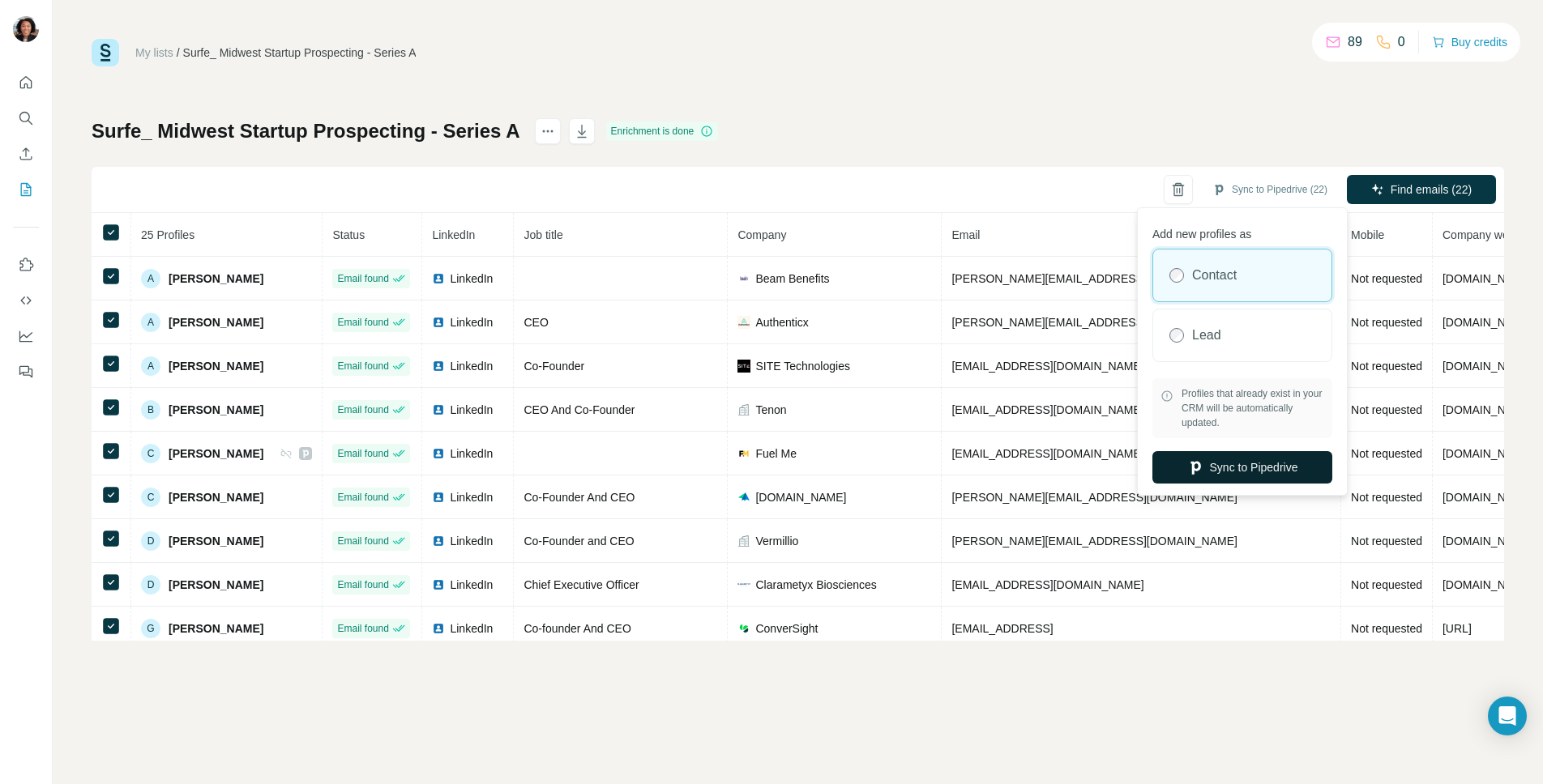
click at [1242, 466] on button "Sync to Pipedrive" at bounding box center [1242, 468] width 180 height 32
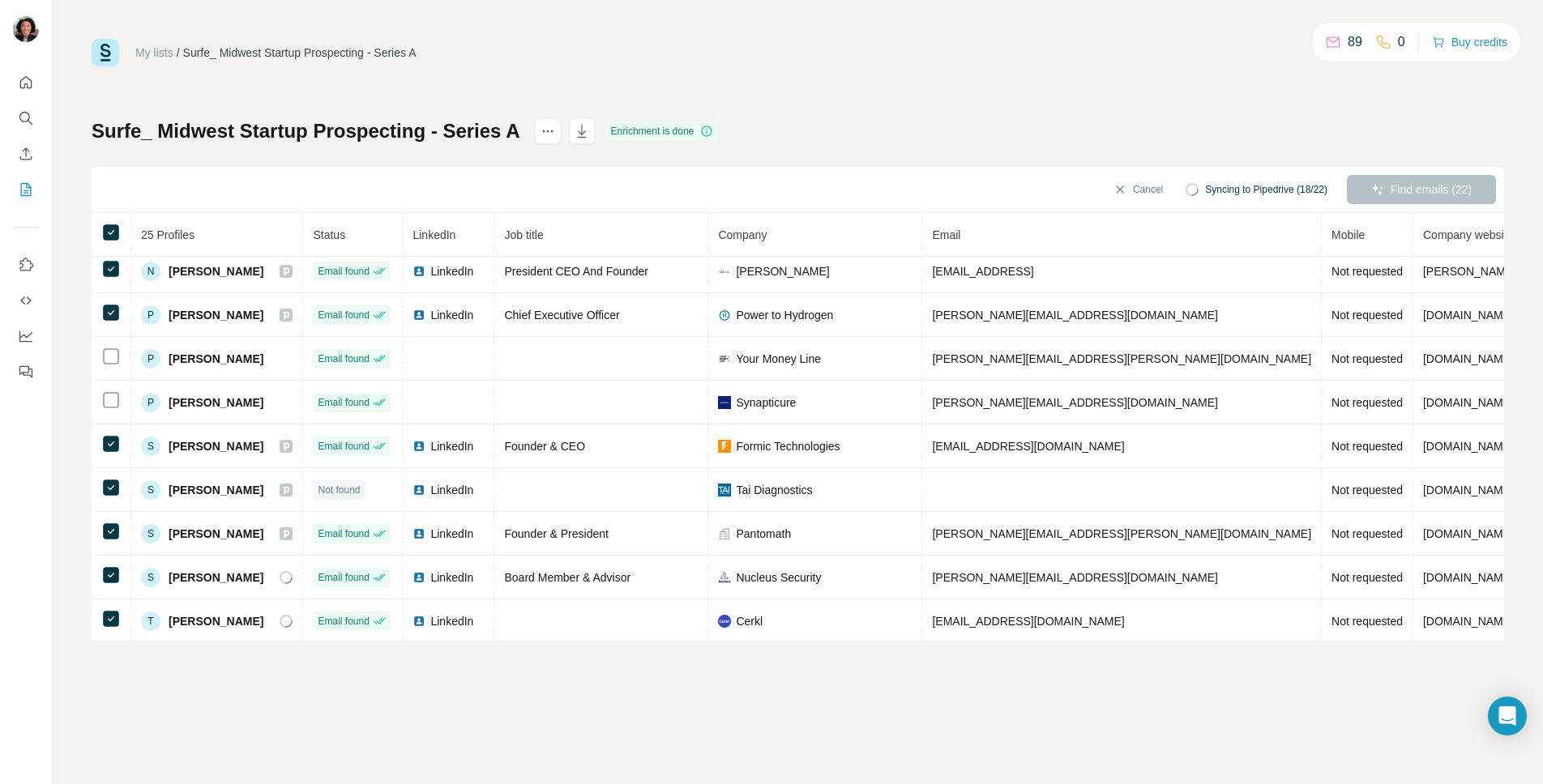
scroll to position [710, 0]
